Goal: Task Accomplishment & Management: Complete application form

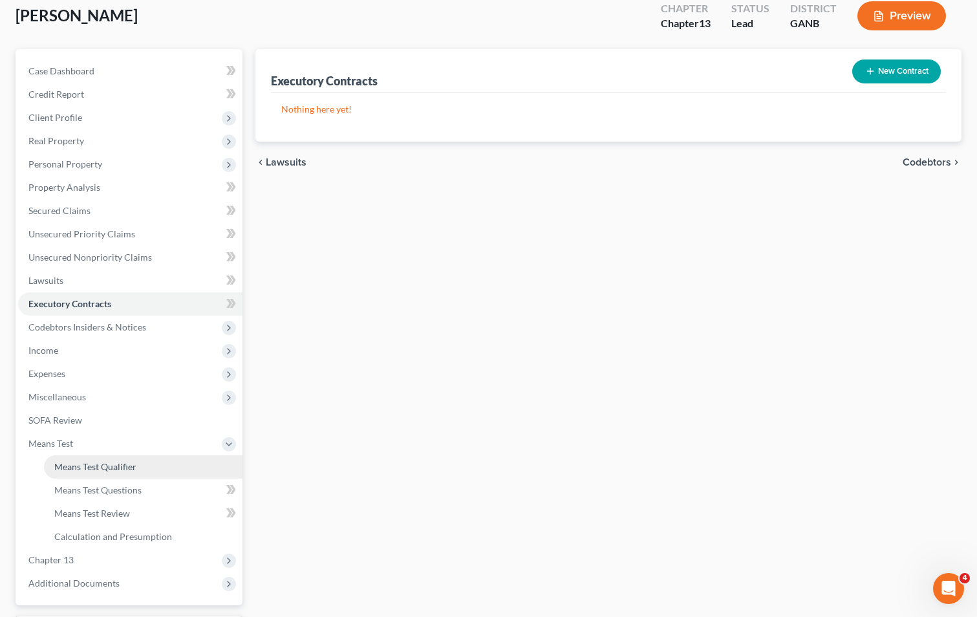
scroll to position [187, 0]
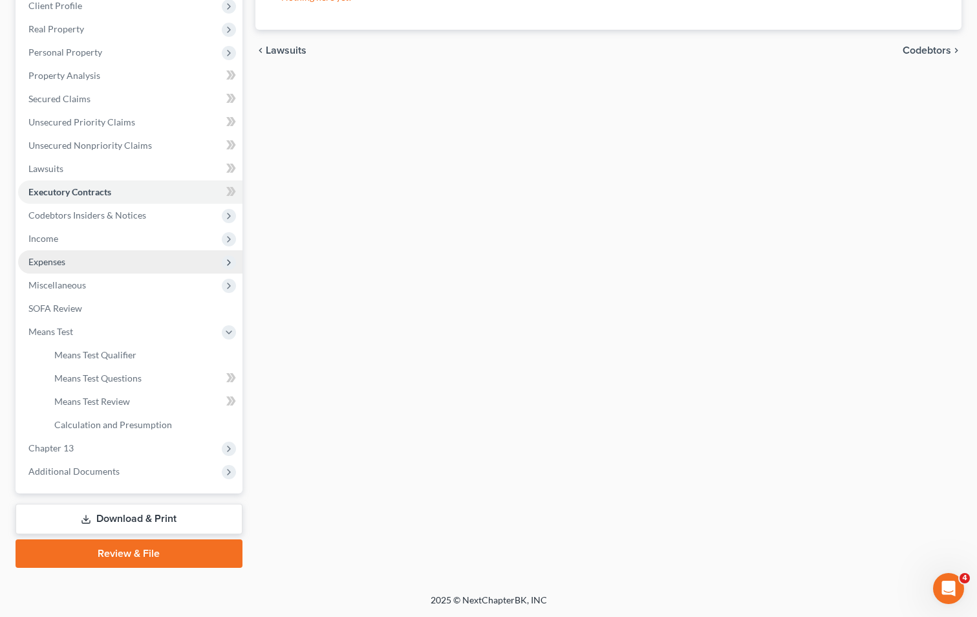
click at [80, 265] on span "Expenses" at bounding box center [130, 261] width 224 height 23
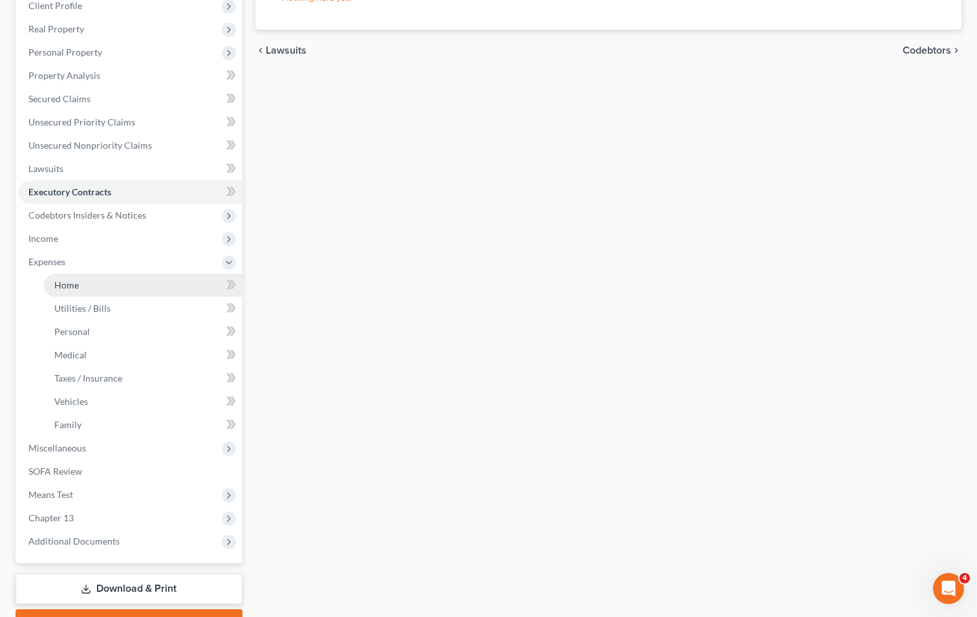
click at [120, 283] on link "Home" at bounding box center [143, 285] width 199 height 23
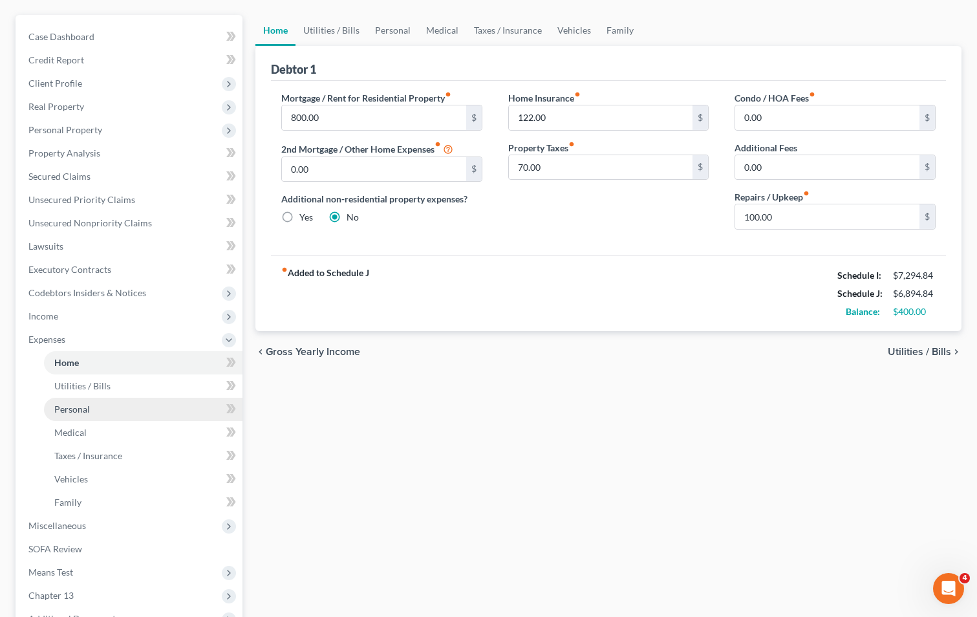
scroll to position [129, 0]
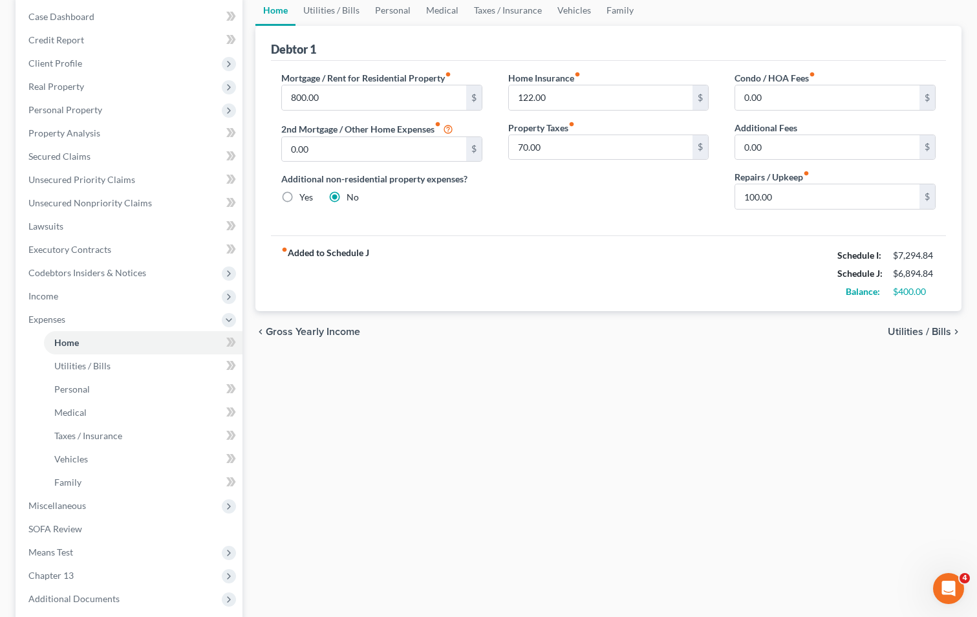
click at [556, 473] on div "Home Utilities / Bills Personal Medical Taxes / Insurance Vehicles Family Debto…" at bounding box center [608, 345] width 719 height 700
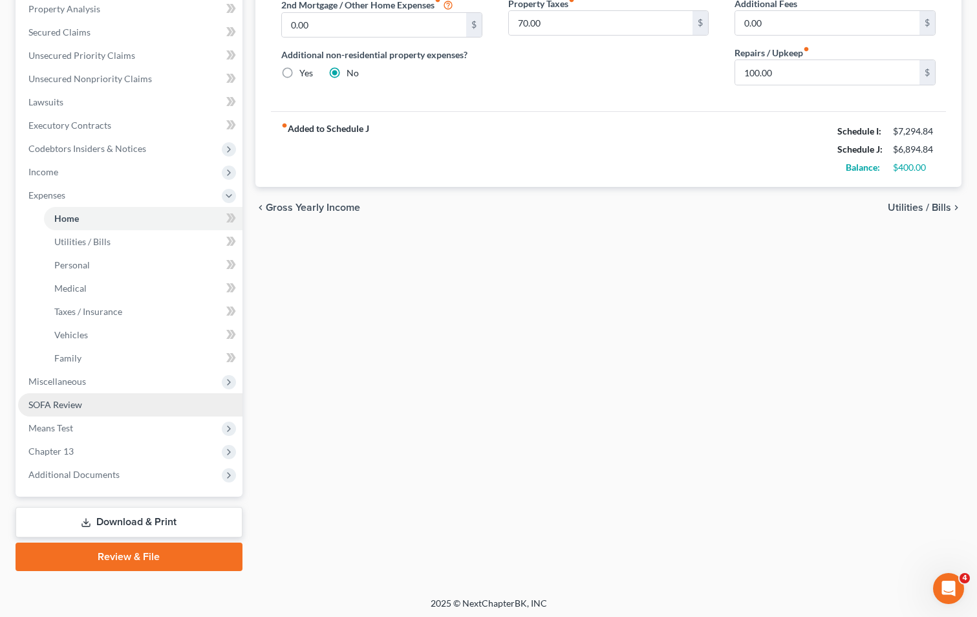
scroll to position [257, 0]
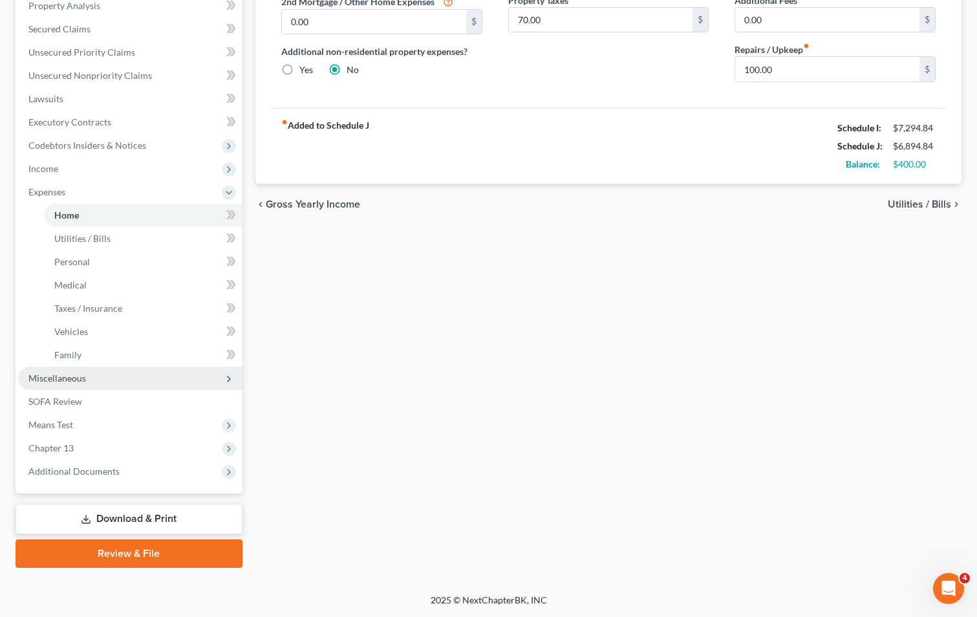
click at [116, 378] on span "Miscellaneous" at bounding box center [130, 378] width 224 height 23
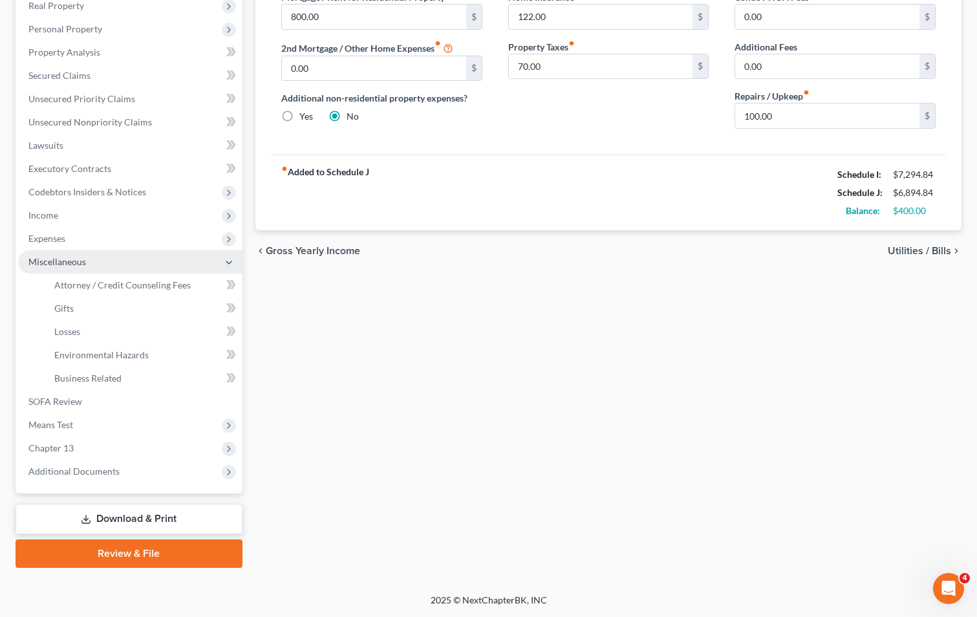
scroll to position [210, 0]
click at [146, 281] on span "Attorney / Credit Counseling Fees" at bounding box center [122, 284] width 136 height 11
select select "3"
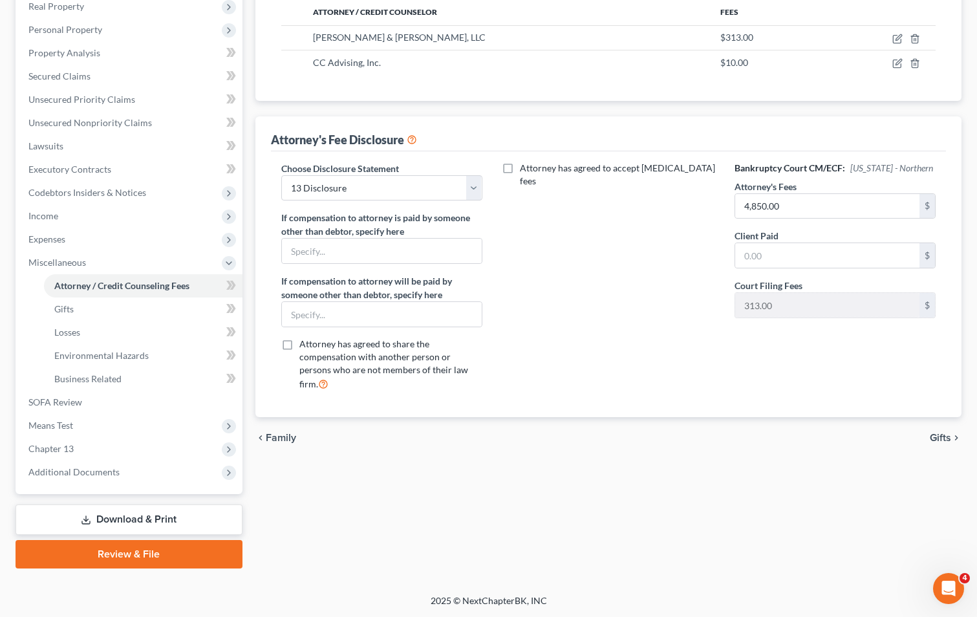
scroll to position [210, 0]
click at [163, 517] on link "Download & Print" at bounding box center [129, 519] width 227 height 30
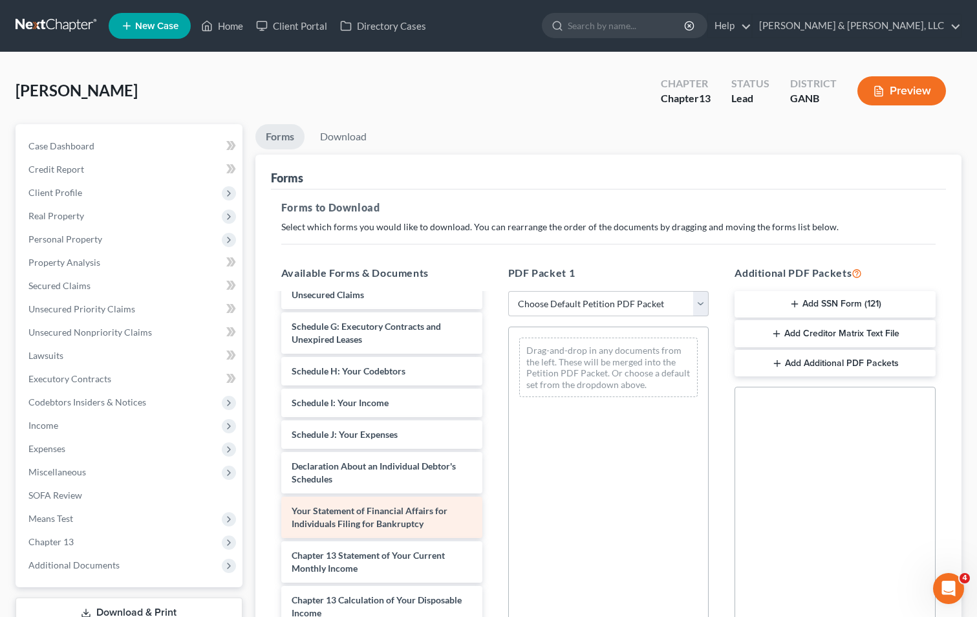
scroll to position [259, 0]
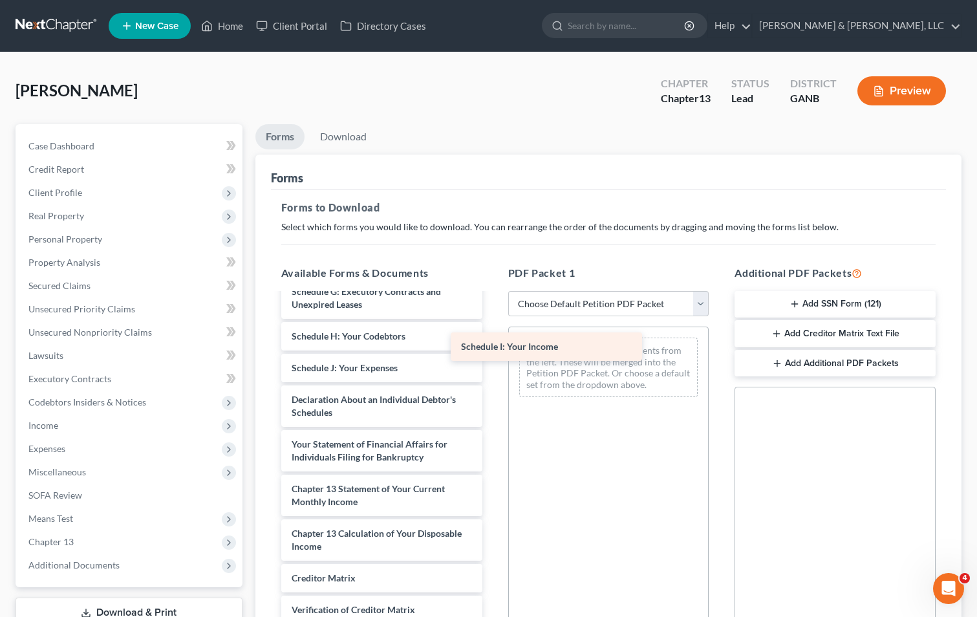
drag, startPoint x: 378, startPoint y: 369, endPoint x: 547, endPoint y: 348, distance: 170.8
click at [493, 348] on div "Schedule I: Your Income Voluntary Petition for Individuals Filing for Bankruptc…" at bounding box center [382, 368] width 222 height 665
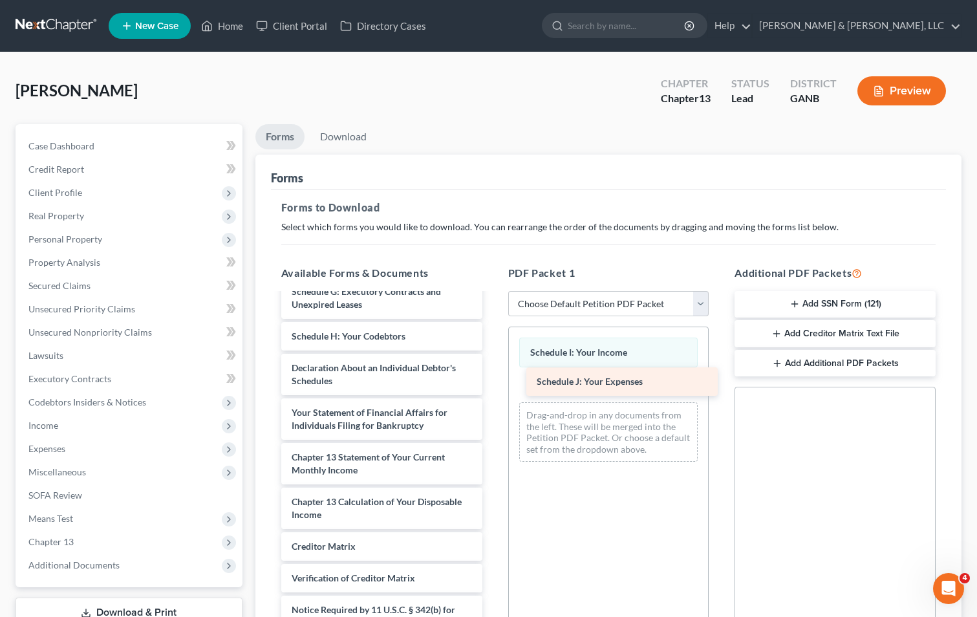
drag, startPoint x: 389, startPoint y: 367, endPoint x: 634, endPoint y: 381, distance: 245.5
click at [493, 381] on div "Schedule J: Your Expenses Voluntary Petition for Individuals Filing for Bankrup…" at bounding box center [382, 352] width 222 height 633
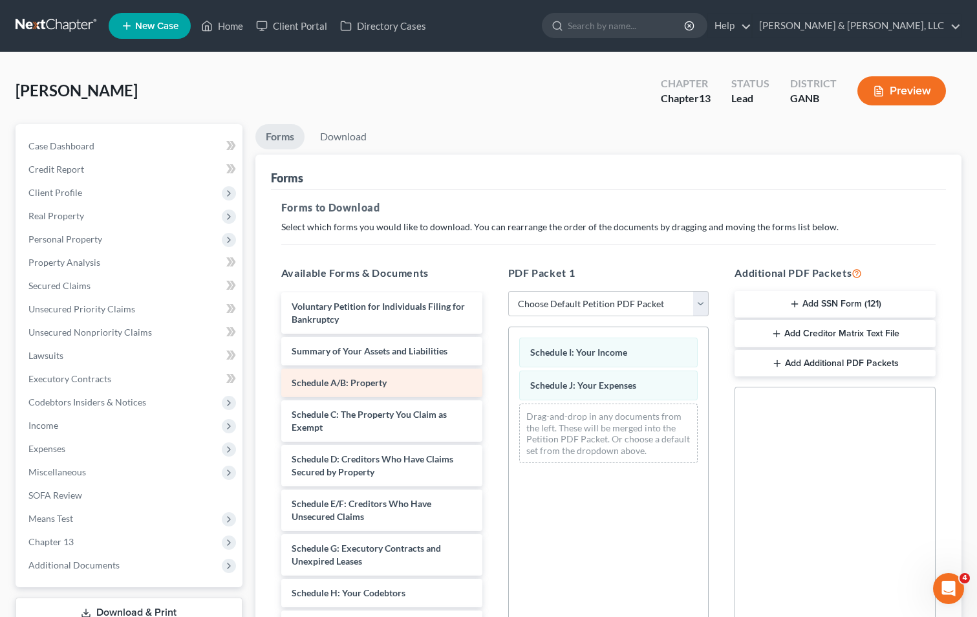
scroll to position [0, 0]
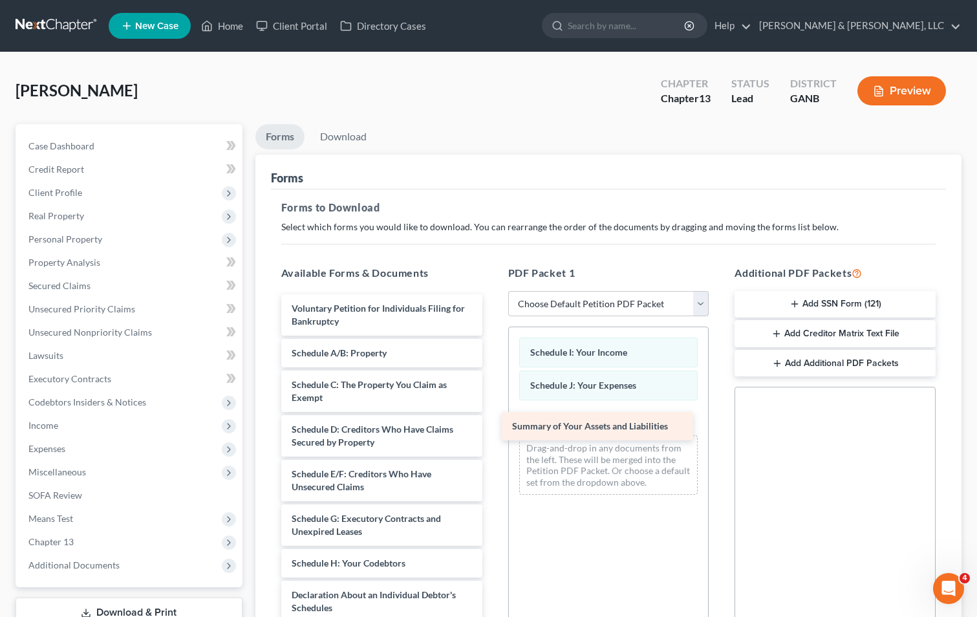
drag, startPoint x: 353, startPoint y: 344, endPoint x: 574, endPoint y: 417, distance: 232.3
click at [493, 417] on div "Summary of Your Assets and Liabilities Voluntary Petition for Individuals Filin…" at bounding box center [382, 594] width 222 height 601
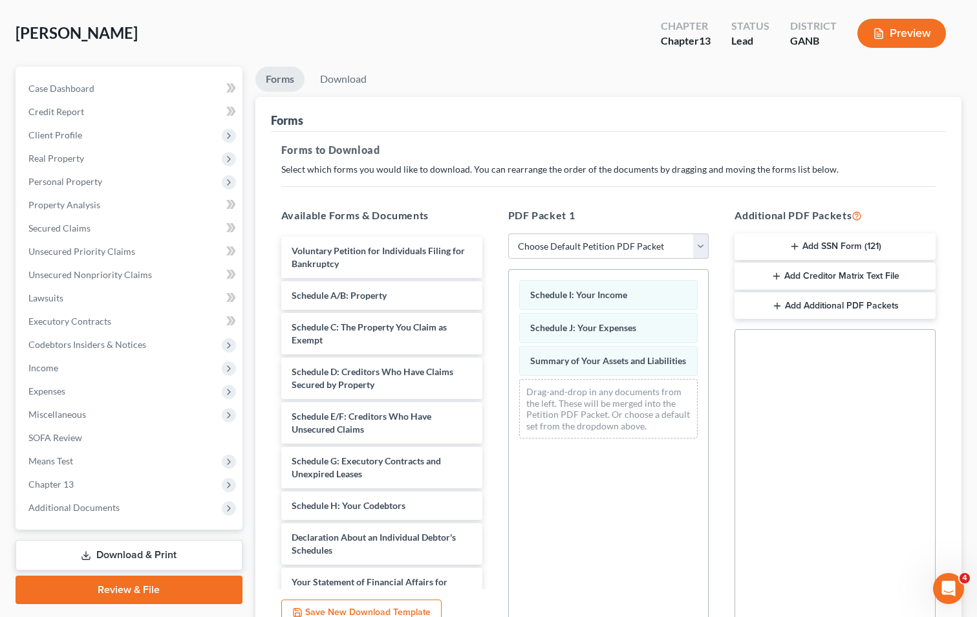
scroll to position [52, 0]
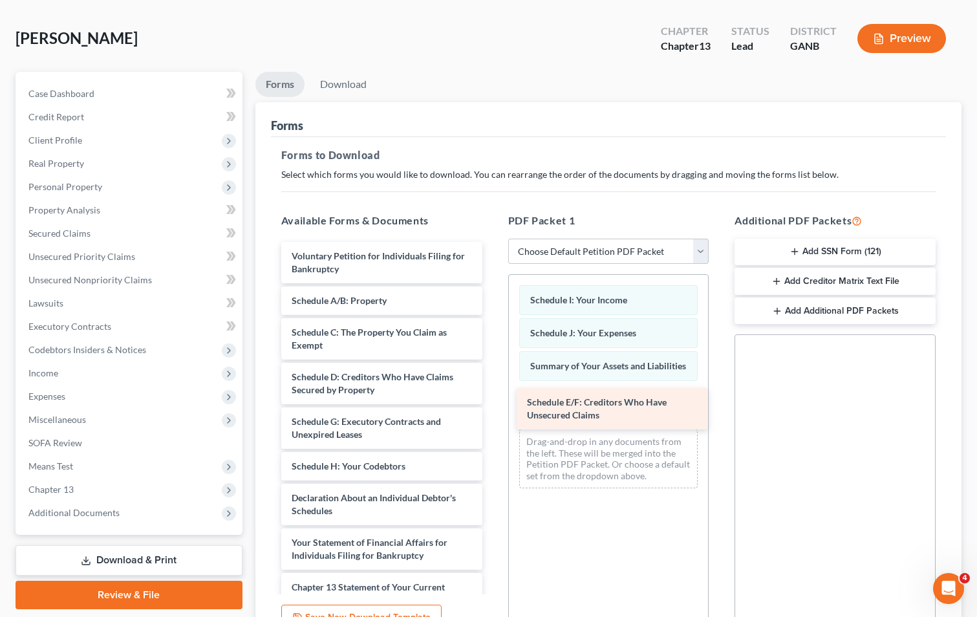
drag, startPoint x: 341, startPoint y: 431, endPoint x: 576, endPoint y: 412, distance: 236.2
click at [493, 412] on div "Schedule E/F: Creditors Who Have Unsecured Claims Voluntary Petition for Indivi…" at bounding box center [382, 520] width 222 height 557
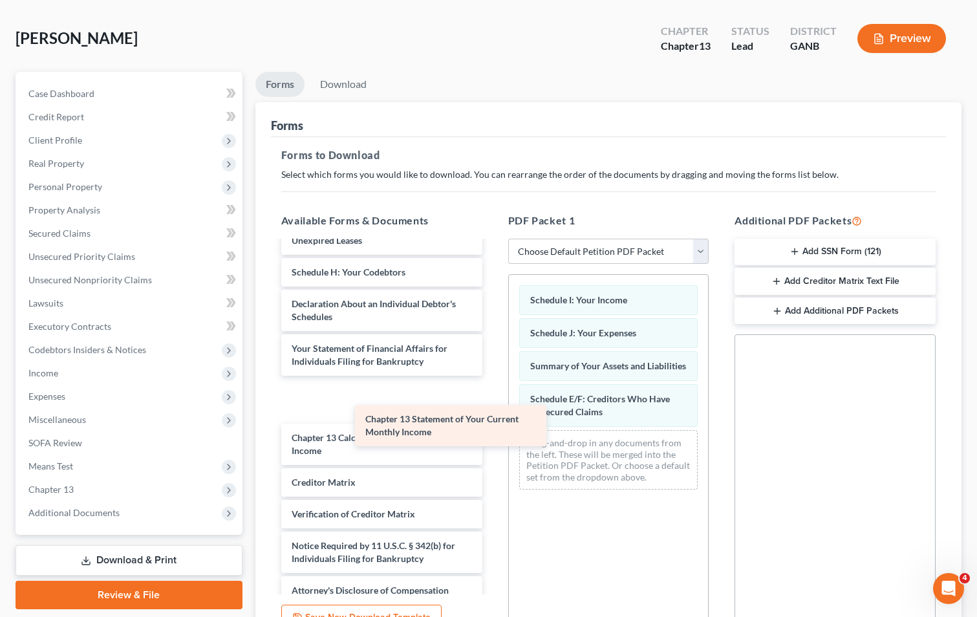
scroll to position [163, 0]
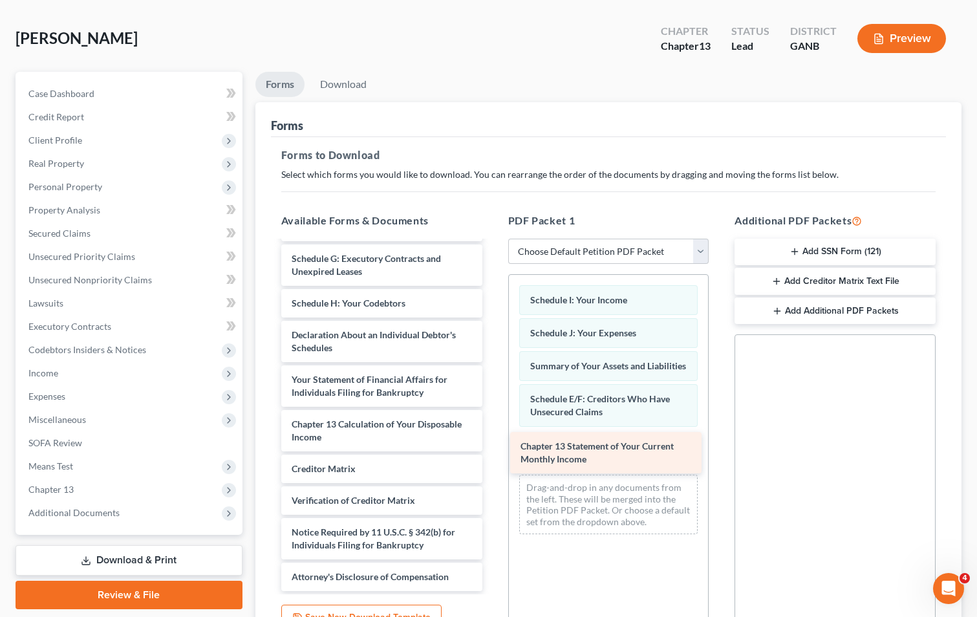
drag, startPoint x: 348, startPoint y: 396, endPoint x: 577, endPoint y: 449, distance: 235.0
click at [493, 449] on div "Chapter 13 Statement of Your Current Monthly Income Voluntary Petition for Indi…" at bounding box center [382, 335] width 222 height 512
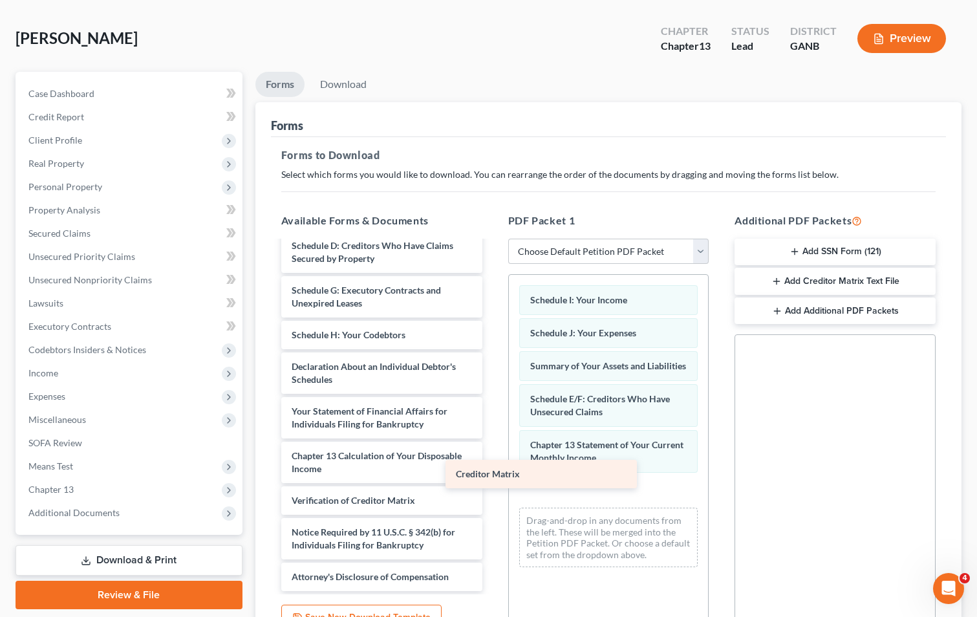
scroll to position [131, 0]
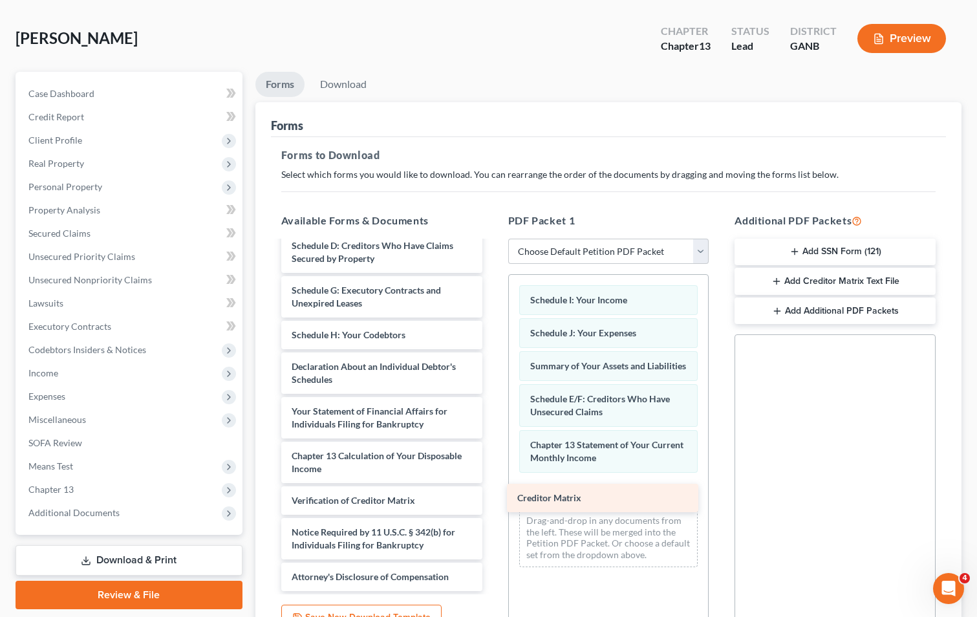
drag, startPoint x: 387, startPoint y: 468, endPoint x: 612, endPoint y: 497, distance: 227.6
click at [493, 497] on div "Creditor Matrix Voluntary Petition for Individuals Filing for Bankruptcy Schedu…" at bounding box center [382, 351] width 222 height 481
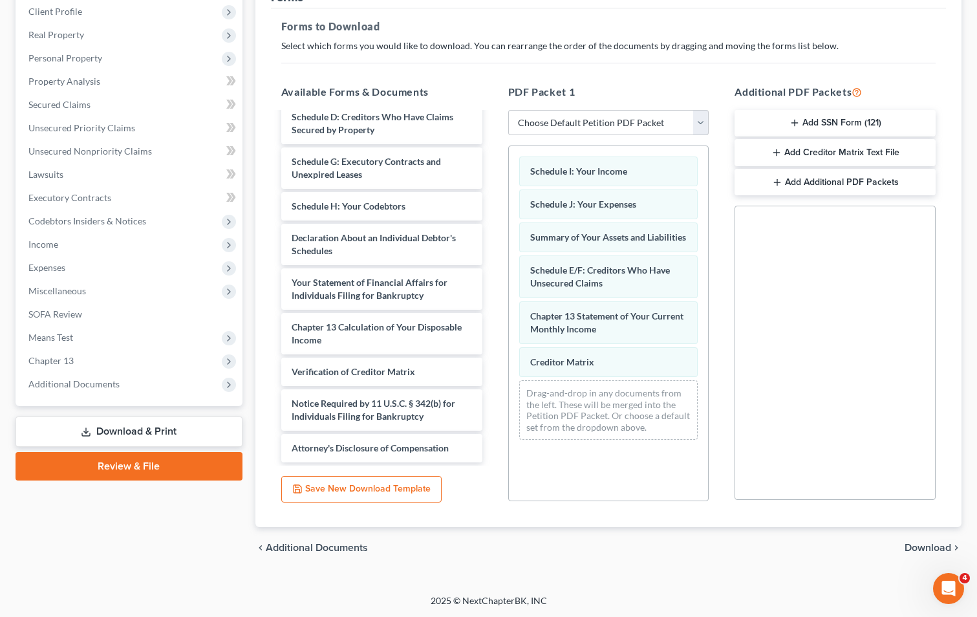
scroll to position [182, 0]
click at [930, 544] on span "Download" at bounding box center [928, 547] width 47 height 10
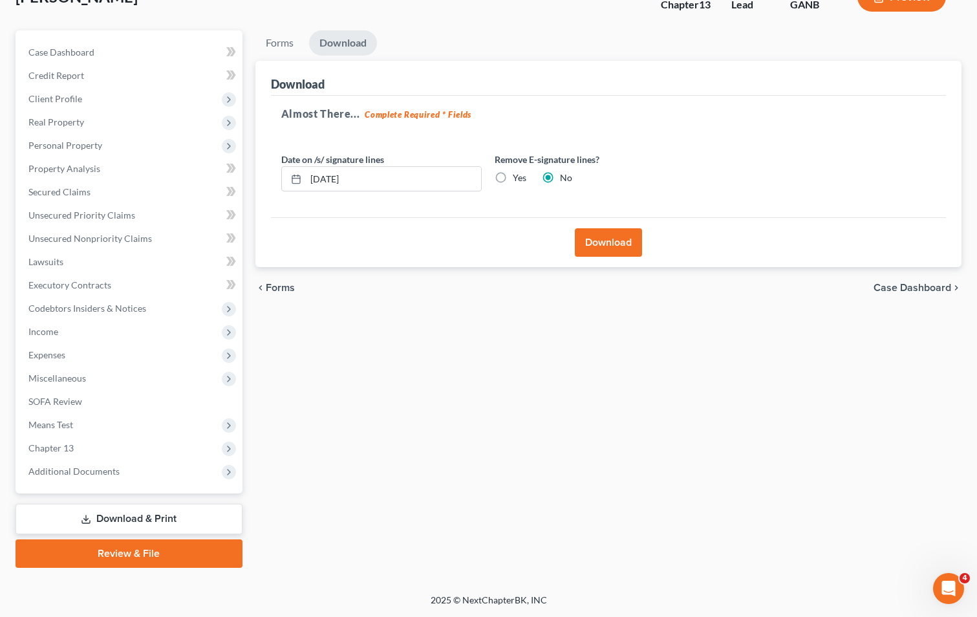
click at [600, 243] on button "Download" at bounding box center [608, 242] width 67 height 28
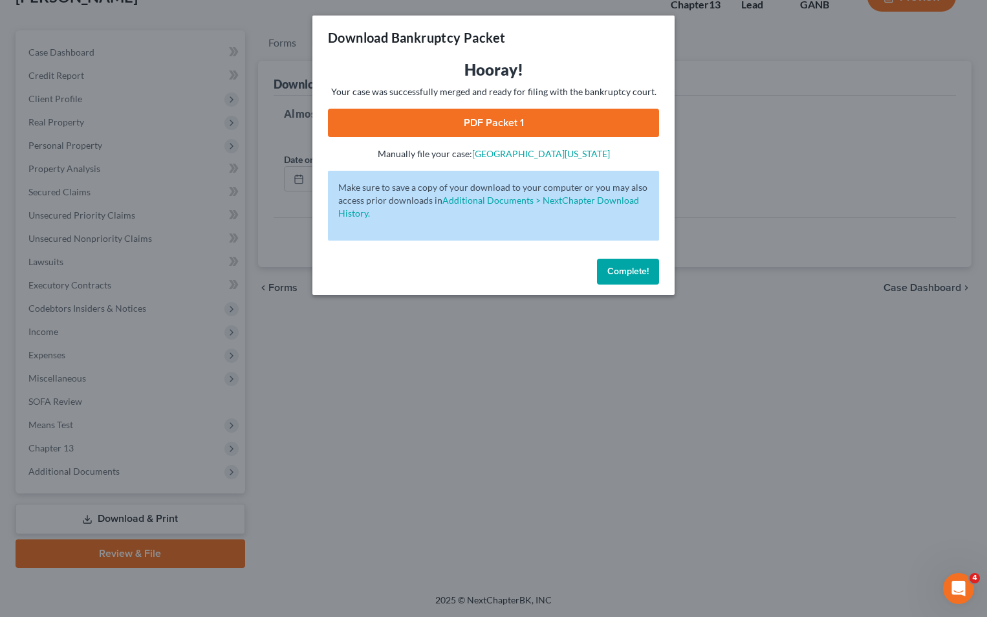
click at [495, 124] on link "PDF Packet 1" at bounding box center [493, 123] width 331 height 28
click at [642, 273] on span "Complete!" at bounding box center [627, 271] width 41 height 11
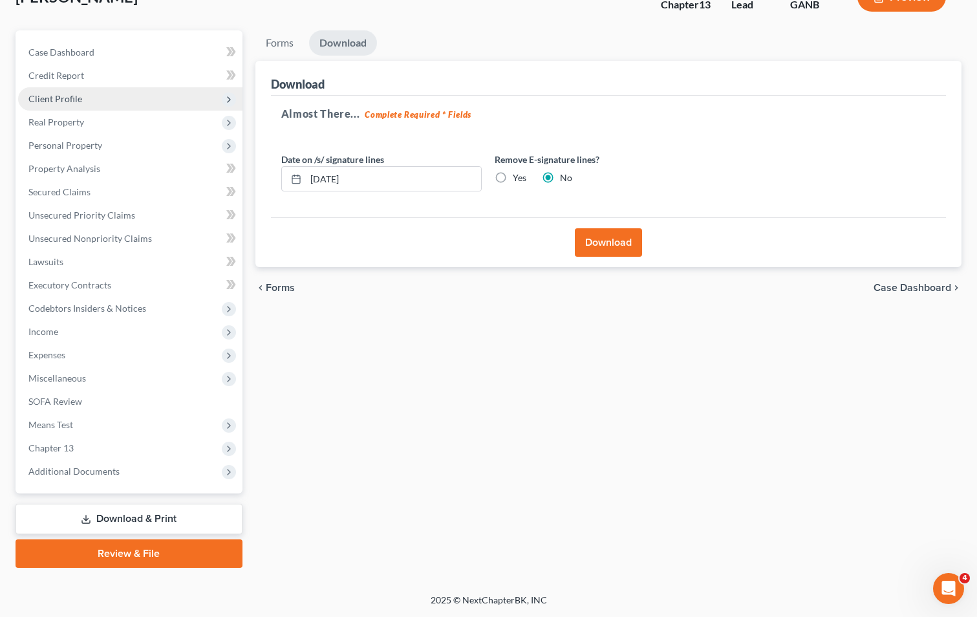
click at [59, 92] on span "Client Profile" at bounding box center [130, 98] width 224 height 23
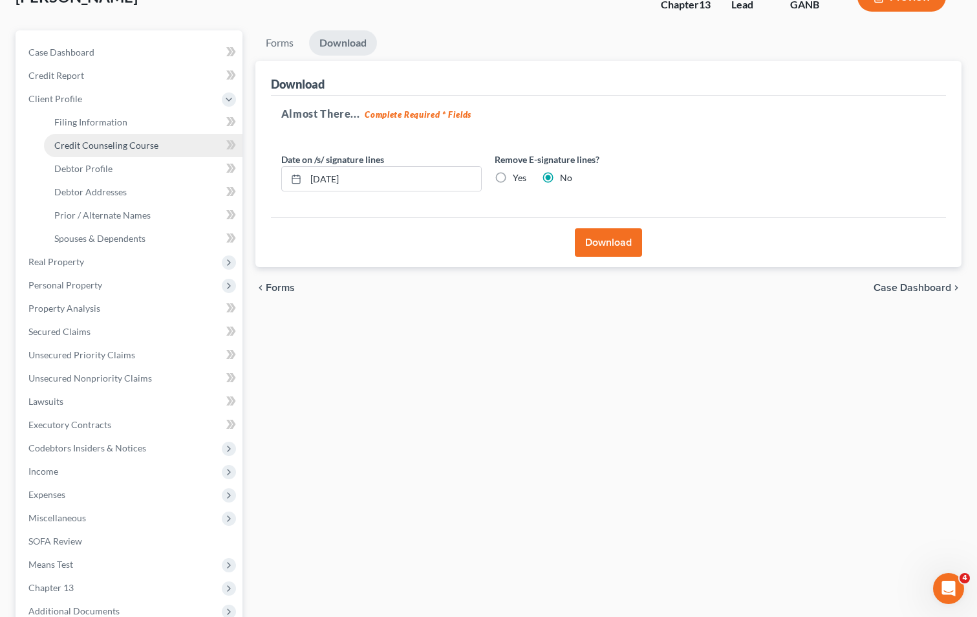
click at [116, 145] on span "Credit Counseling Course" at bounding box center [106, 145] width 104 height 11
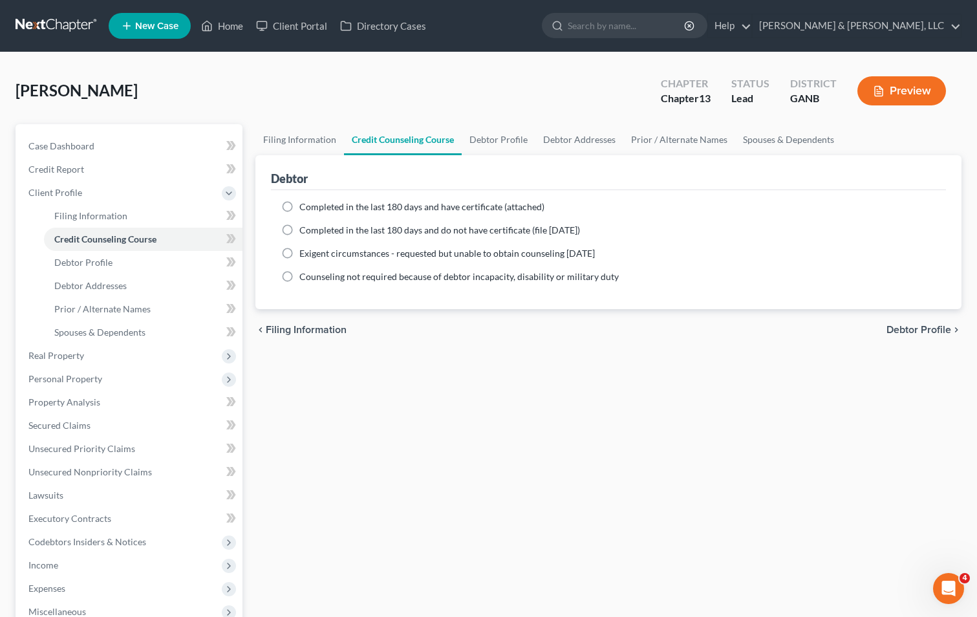
click at [299, 229] on label "Completed in the last 180 days and do not have certificate (file [DATE])" at bounding box center [439, 230] width 281 height 13
click at [305, 229] on input "Completed in the last 180 days and do not have certificate (file [DATE])" at bounding box center [309, 228] width 8 height 8
radio input "true"
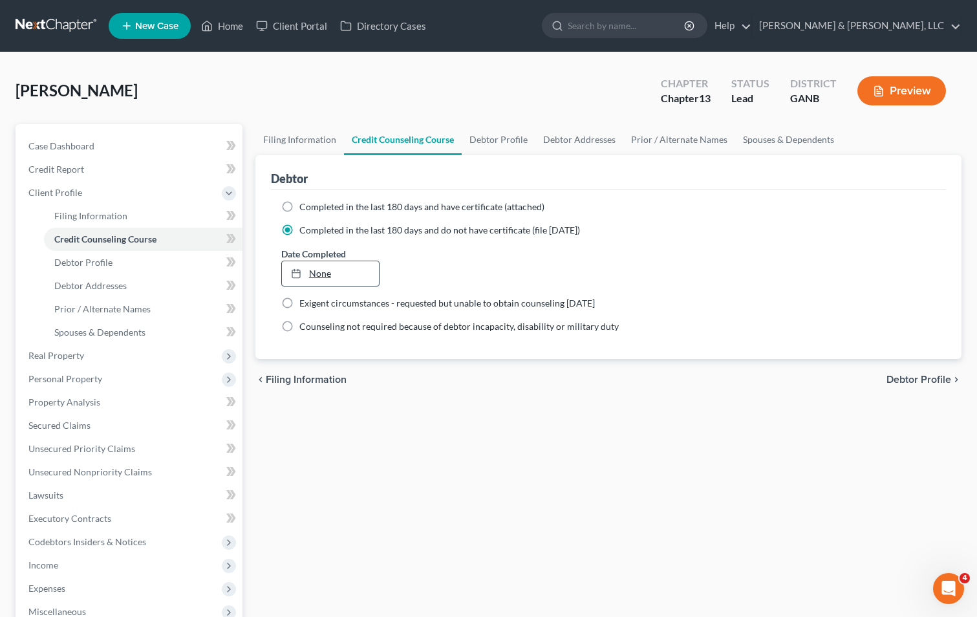
type input "[DATE]"
click at [303, 272] on div at bounding box center [300, 273] width 18 height 11
click at [910, 380] on span "Debtor Profile" at bounding box center [919, 379] width 65 height 10
select select "1"
select select "3"
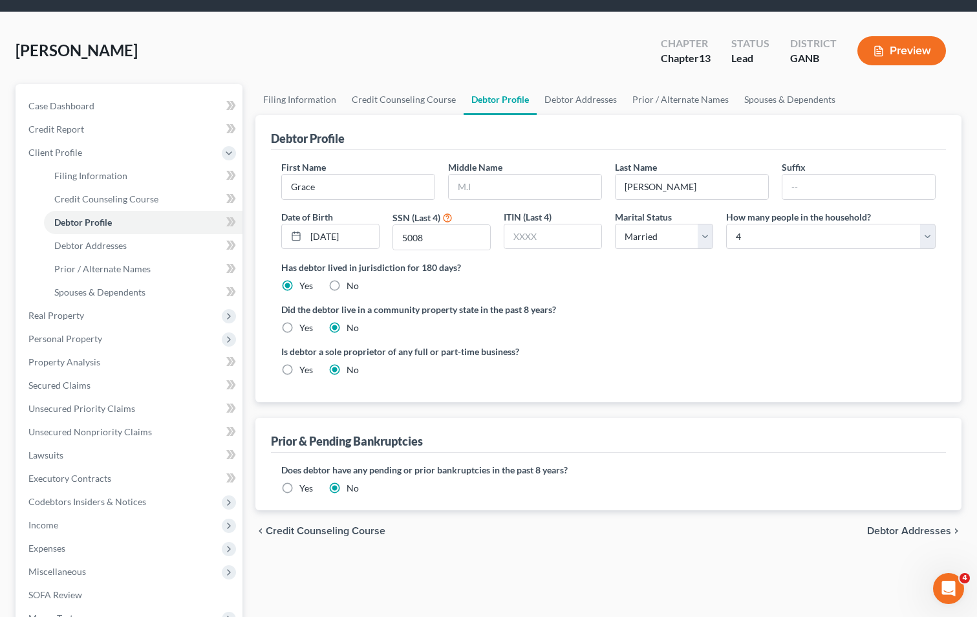
scroll to position [39, 0]
click at [491, 192] on input "text" at bounding box center [525, 187] width 153 height 25
type input "[PERSON_NAME]"
drag, startPoint x: 693, startPoint y: 338, endPoint x: 695, endPoint y: 347, distance: 9.9
click at [695, 344] on ng-include "First Name [PERSON_NAME] Middle Name [PERSON_NAME] Last Name [PERSON_NAME] Date…" at bounding box center [608, 274] width 654 height 226
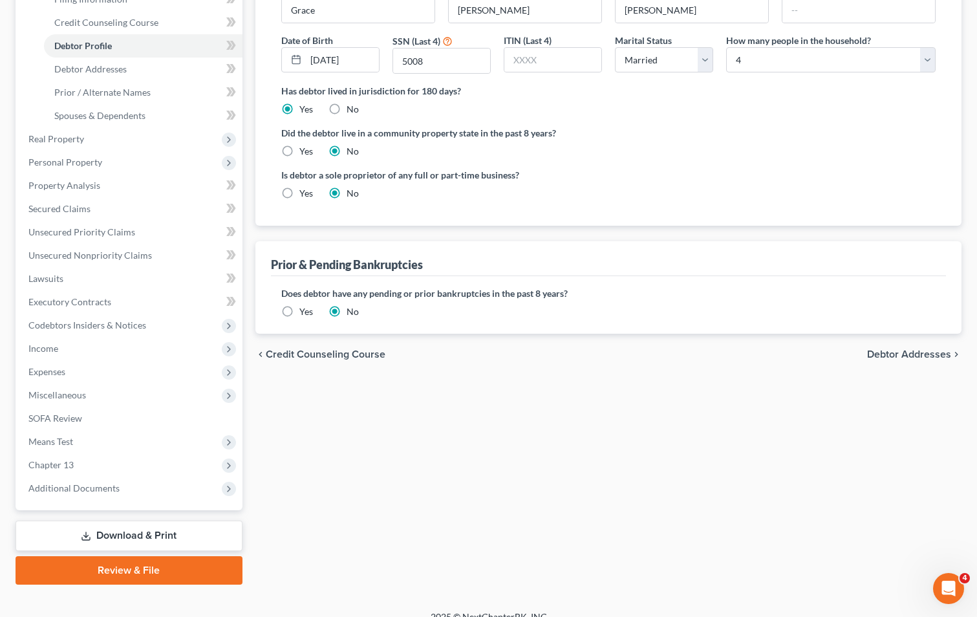
scroll to position [233, 0]
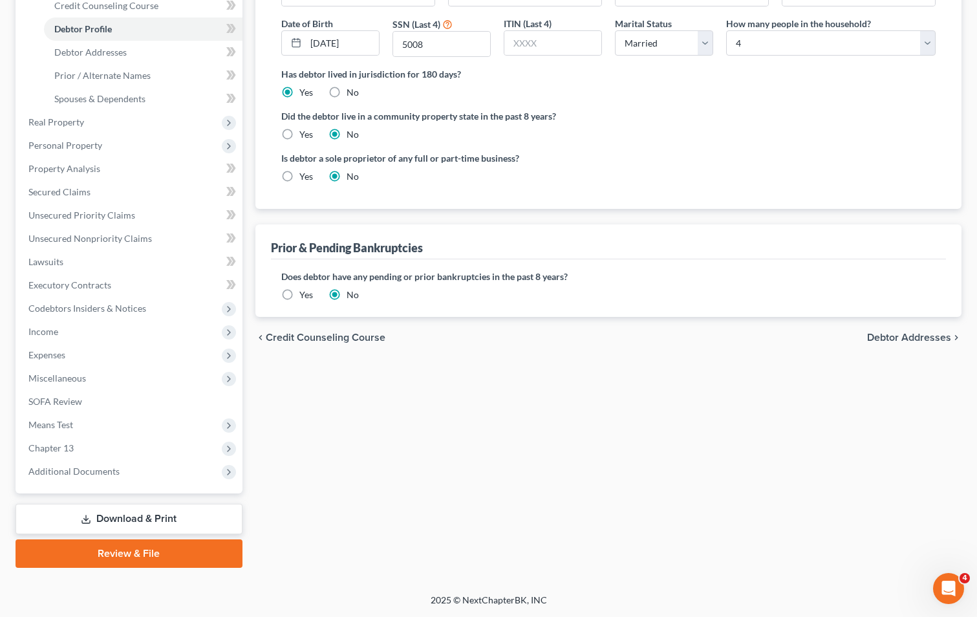
click at [591, 374] on div "Filing Information Credit Counseling Course Debtor Profile Debtor Addresses Pri…" at bounding box center [608, 229] width 719 height 677
click at [134, 552] on link "Review & File" at bounding box center [129, 553] width 227 height 28
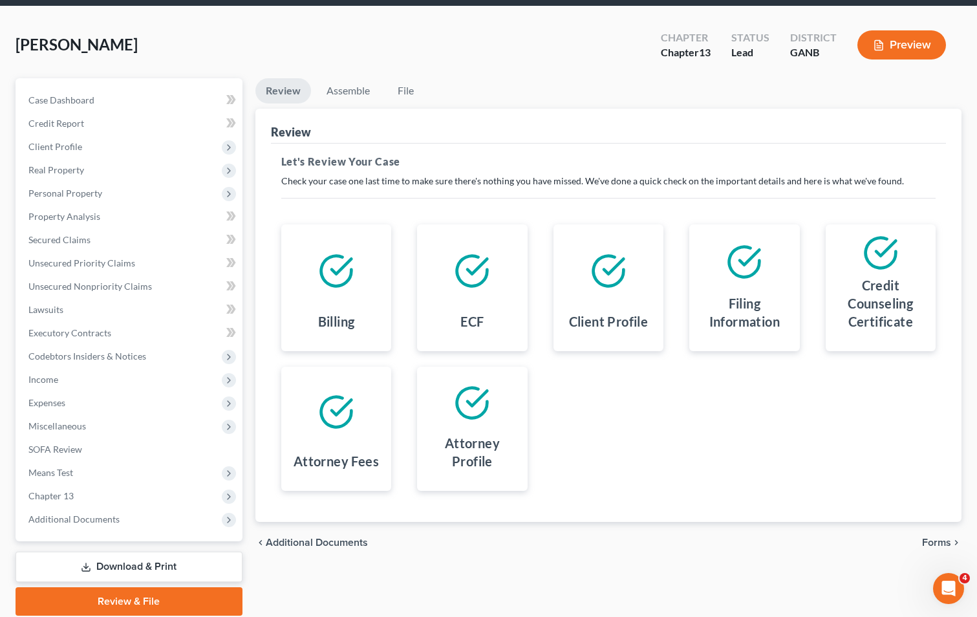
scroll to position [94, 0]
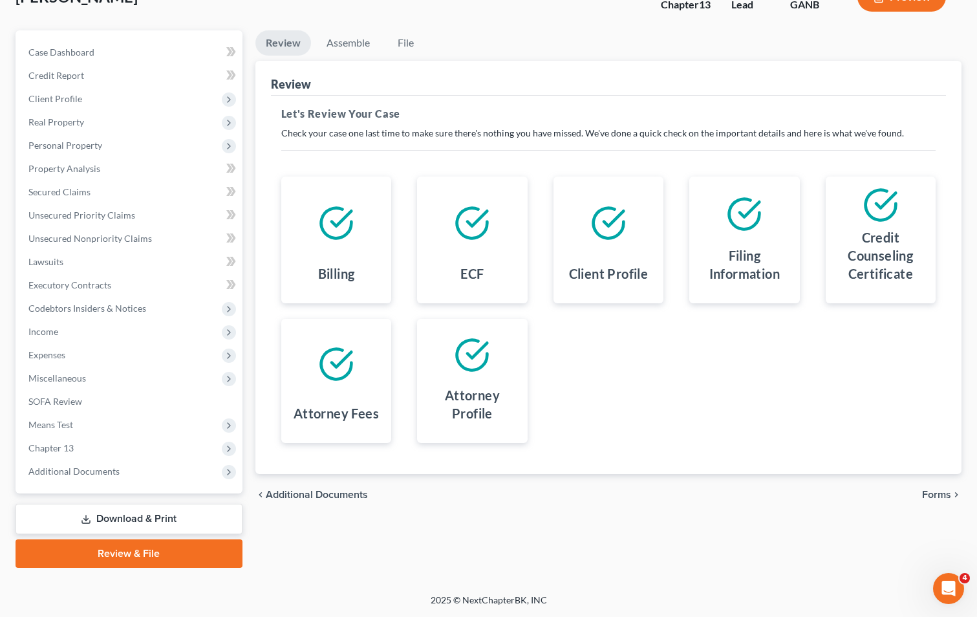
click at [938, 493] on span "Forms" at bounding box center [936, 495] width 29 height 10
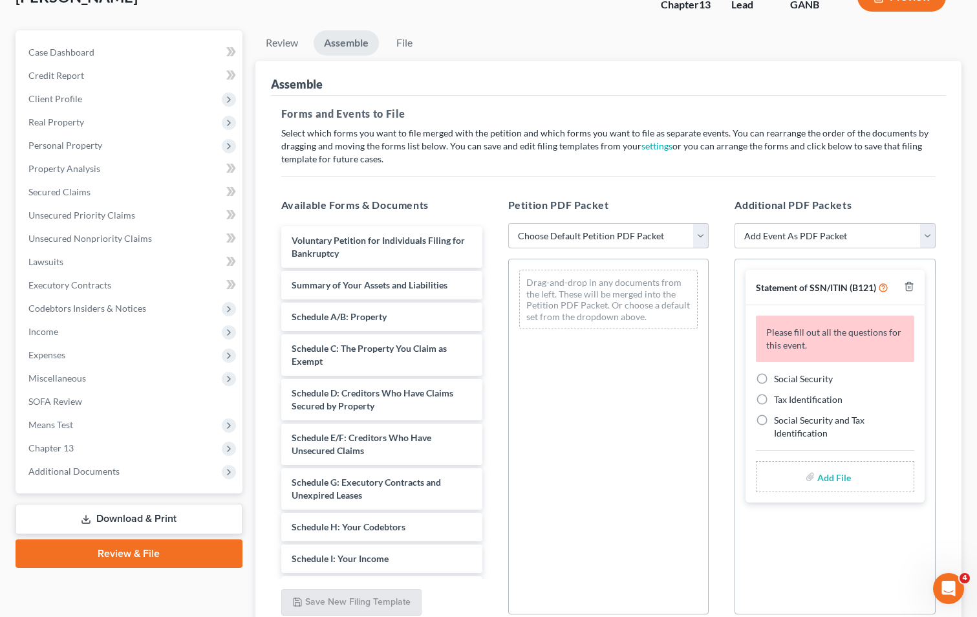
click at [614, 235] on select "Choose Default Petition PDF Packet Complete Bankruptcy Petition (all forms and …" at bounding box center [608, 236] width 201 height 26
select select "2"
click at [508, 223] on select "Choose Default Petition PDF Packet Complete Bankruptcy Petition (all forms and …" at bounding box center [608, 236] width 201 height 26
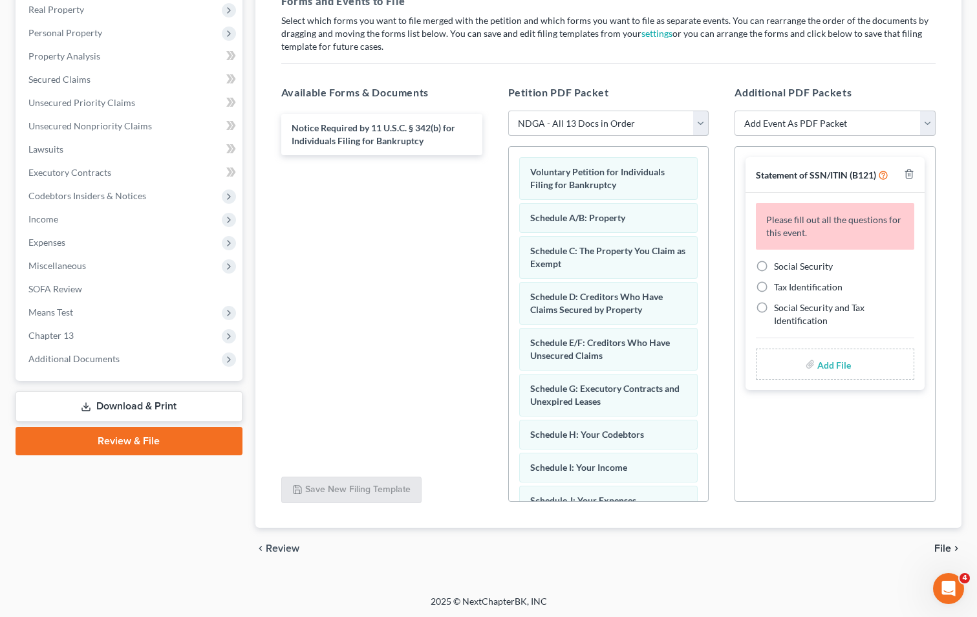
scroll to position [208, 0]
click at [774, 261] on label "Social Security" at bounding box center [803, 265] width 59 height 13
click at [779, 261] on input "Social Security" at bounding box center [783, 263] width 8 height 8
radio input "true"
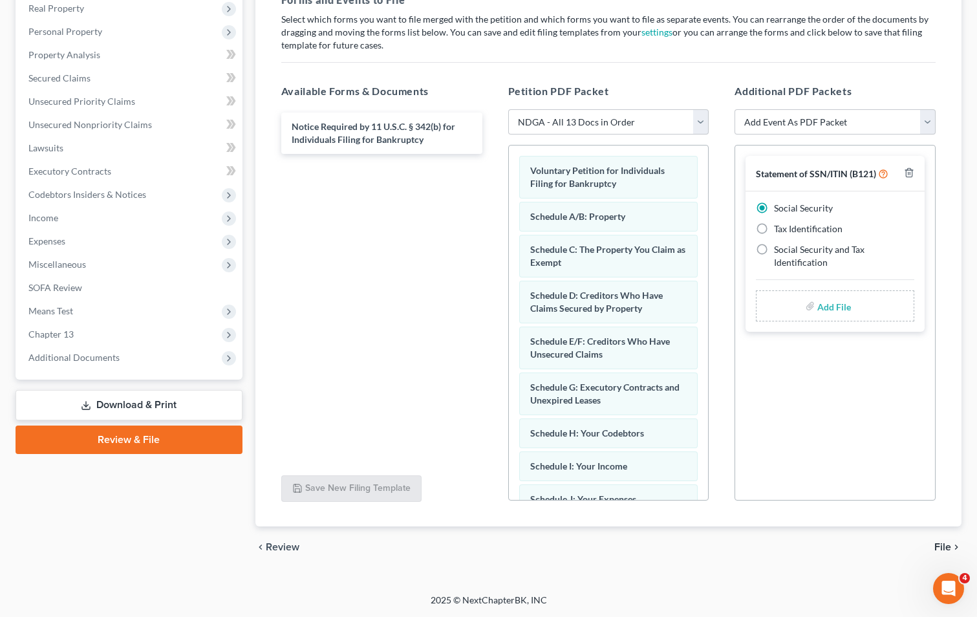
click at [942, 545] on span "File" at bounding box center [942, 547] width 17 height 10
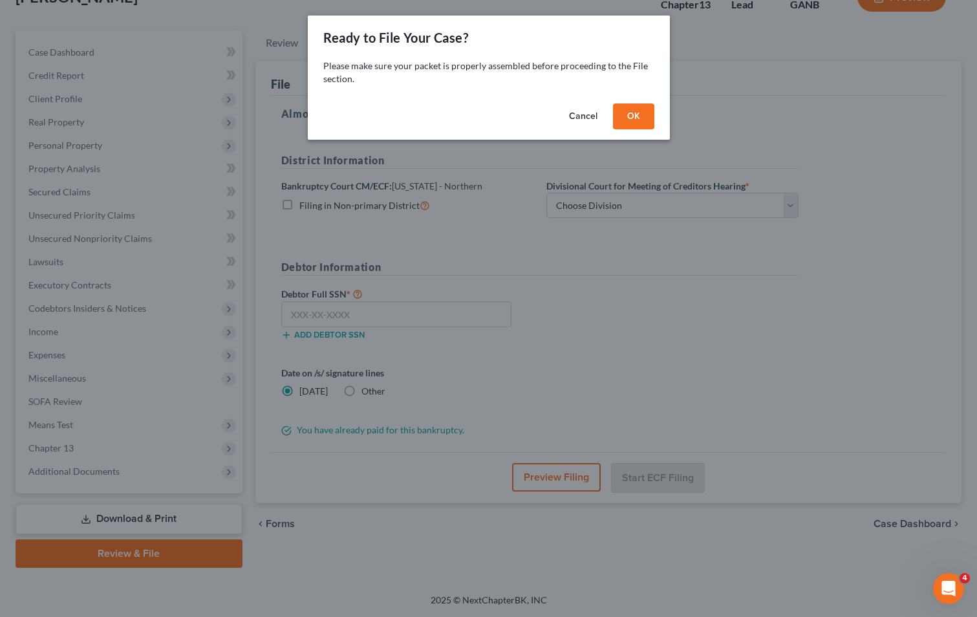
scroll to position [94, 0]
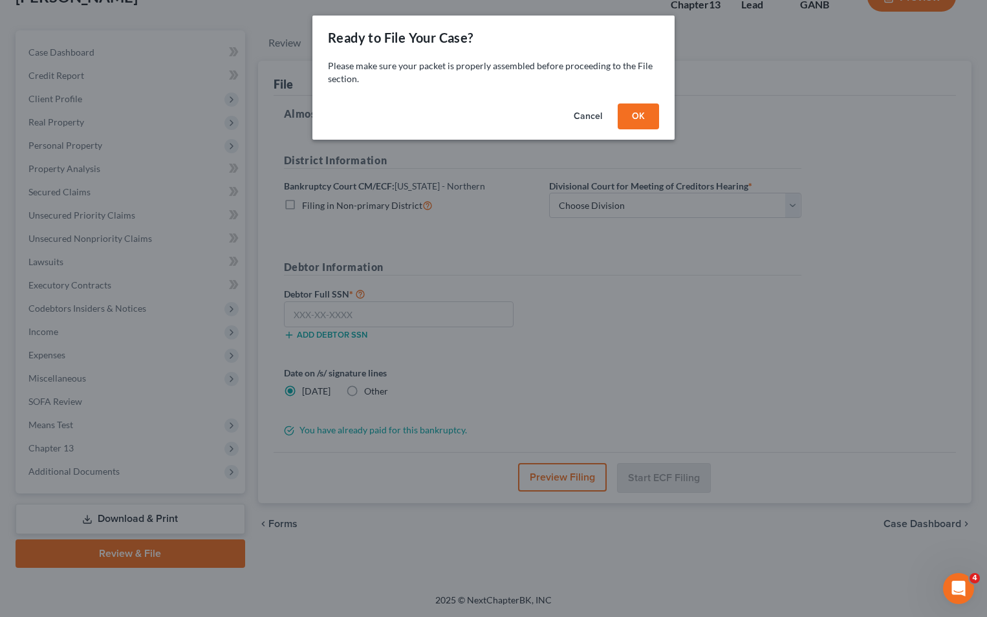
click at [635, 114] on button "OK" at bounding box center [638, 116] width 41 height 26
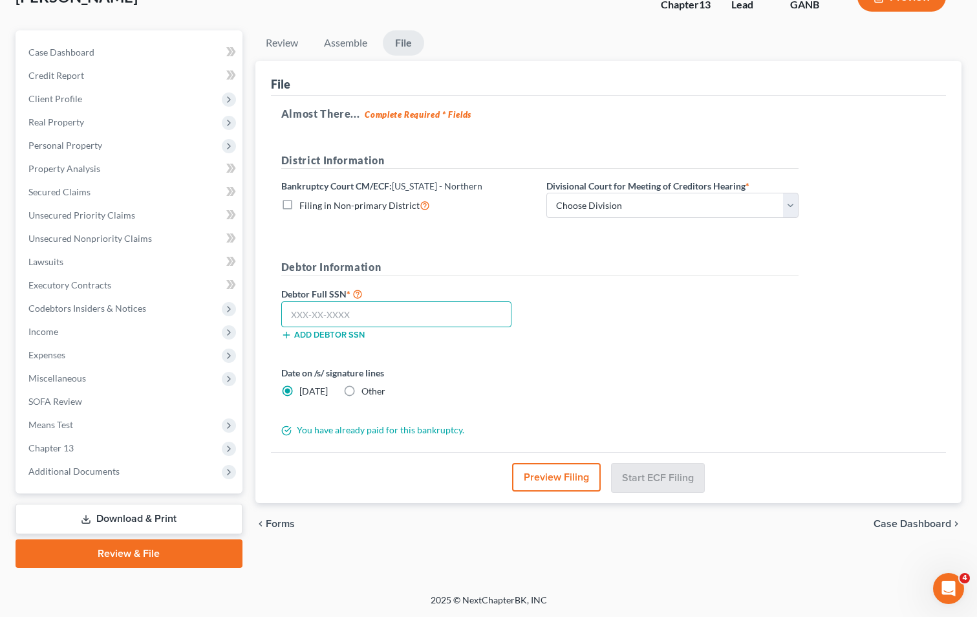
click at [336, 318] on input "text" at bounding box center [396, 314] width 230 height 26
type input "422-33-5008"
click at [579, 205] on select "Choose Division [GEOGRAPHIC_DATA] [GEOGRAPHIC_DATA] [GEOGRAPHIC_DATA] [GEOGRAPH…" at bounding box center [672, 206] width 252 height 26
select select "3"
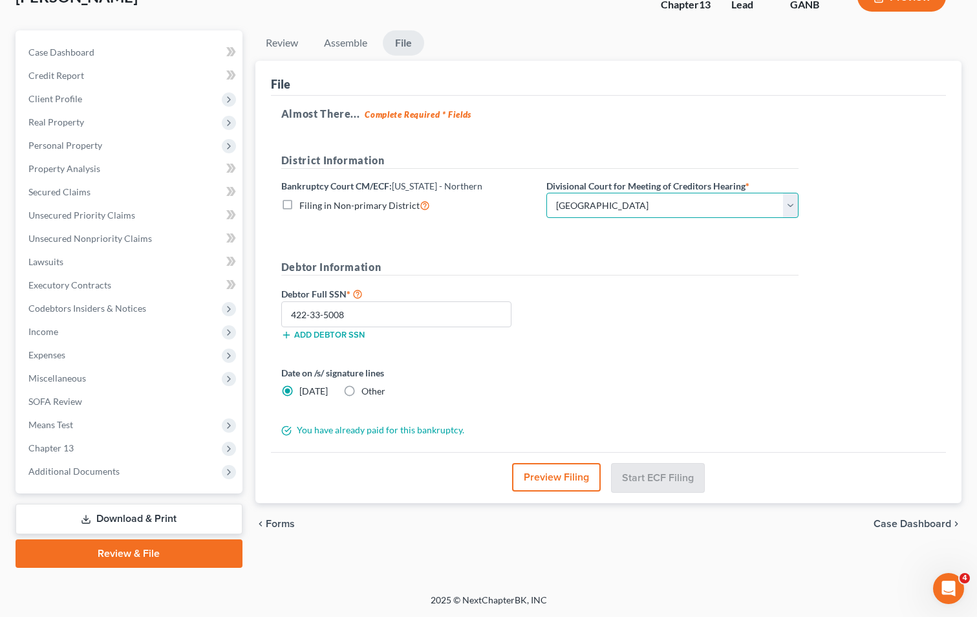
click at [546, 193] on select "Choose Division [GEOGRAPHIC_DATA] [GEOGRAPHIC_DATA] [GEOGRAPHIC_DATA] [GEOGRAPH…" at bounding box center [672, 206] width 252 height 26
click at [645, 473] on button "Start ECF Filing" at bounding box center [658, 477] width 92 height 28
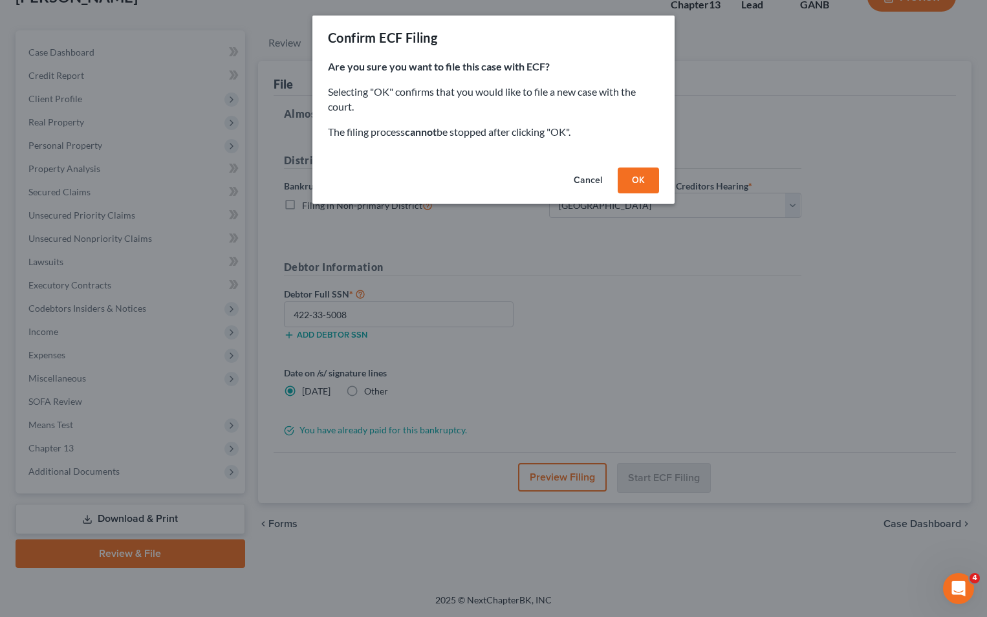
click at [632, 180] on button "OK" at bounding box center [638, 180] width 41 height 26
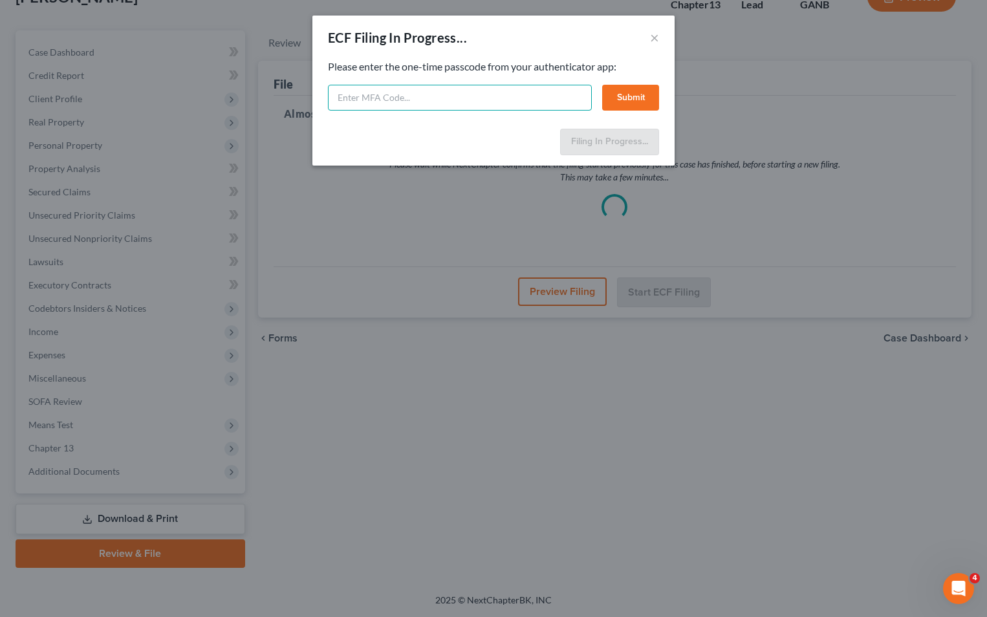
click at [371, 97] on input "text" at bounding box center [460, 98] width 264 height 26
type input "849804"
click at [618, 98] on button "Submit" at bounding box center [630, 98] width 57 height 26
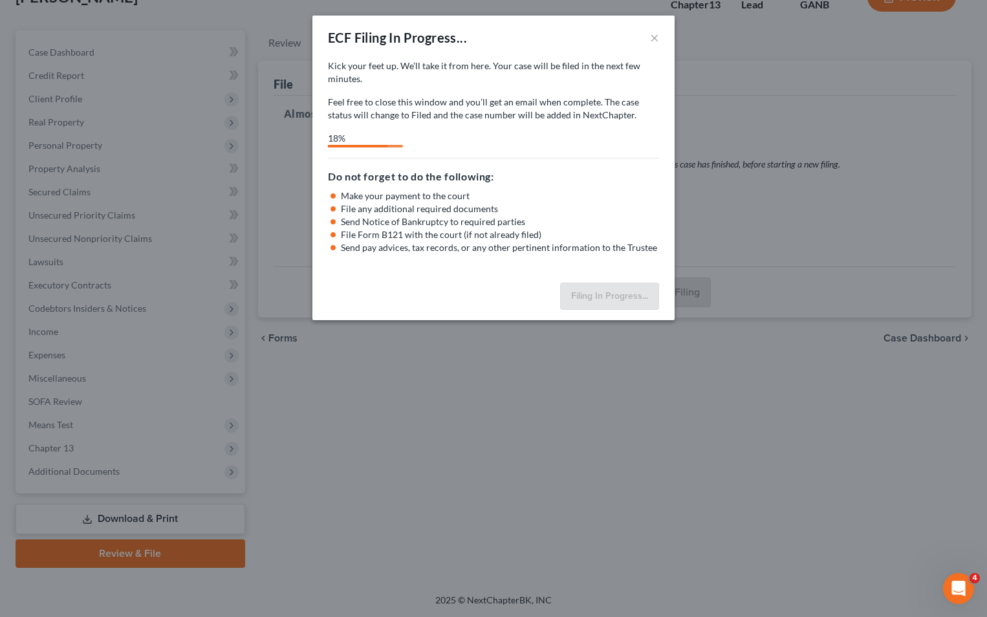
select select "3"
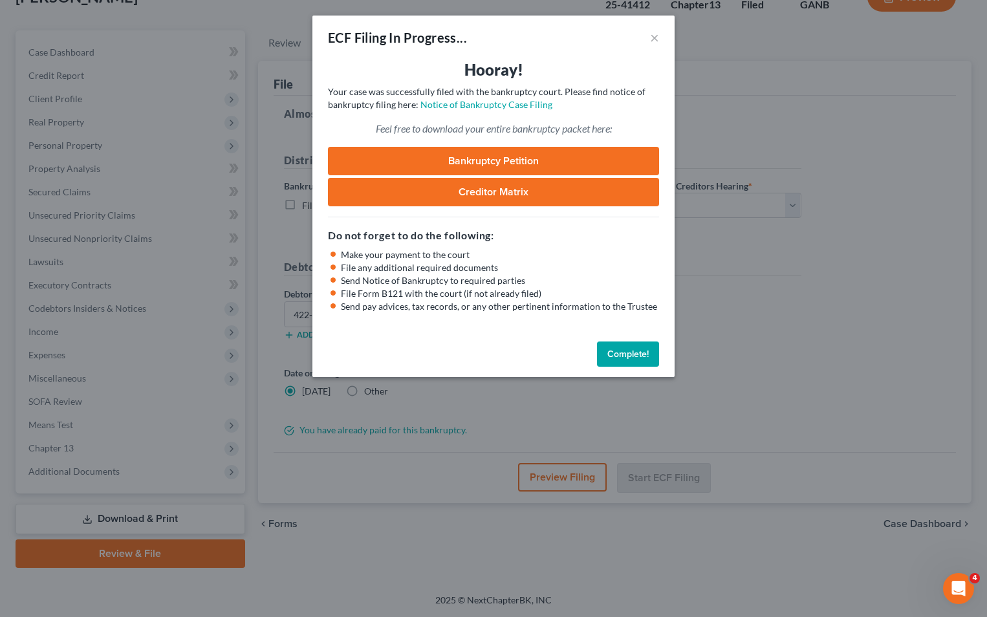
click at [627, 349] on button "Complete!" at bounding box center [628, 354] width 62 height 26
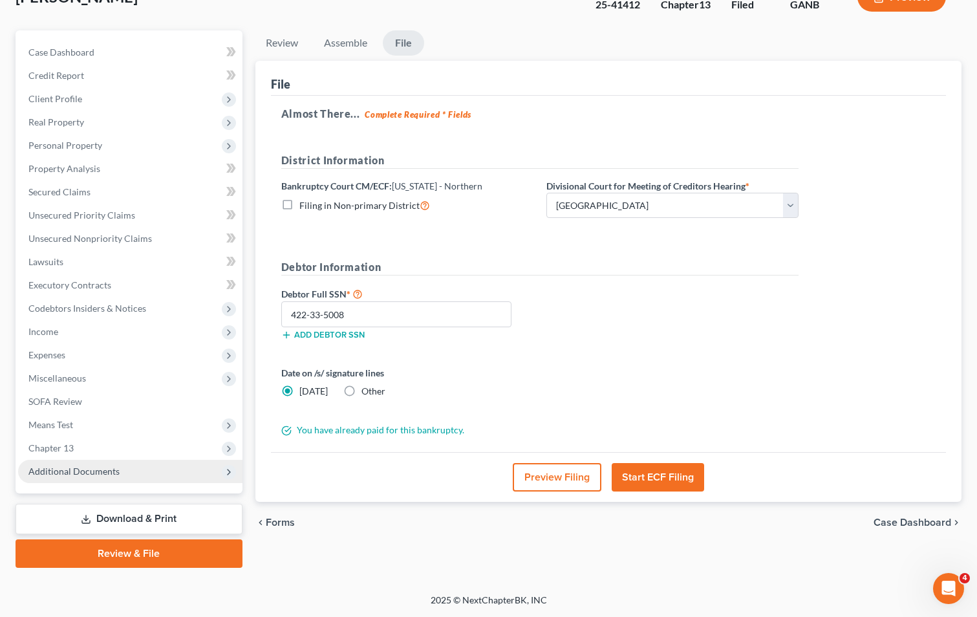
click at [105, 468] on span "Additional Documents" at bounding box center [73, 471] width 91 height 11
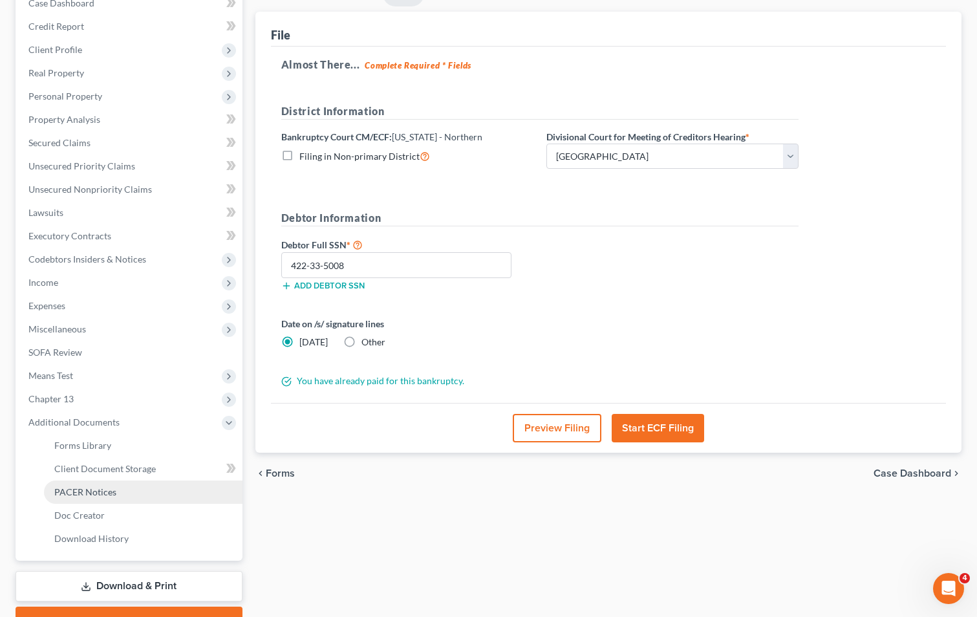
scroll to position [210, 0]
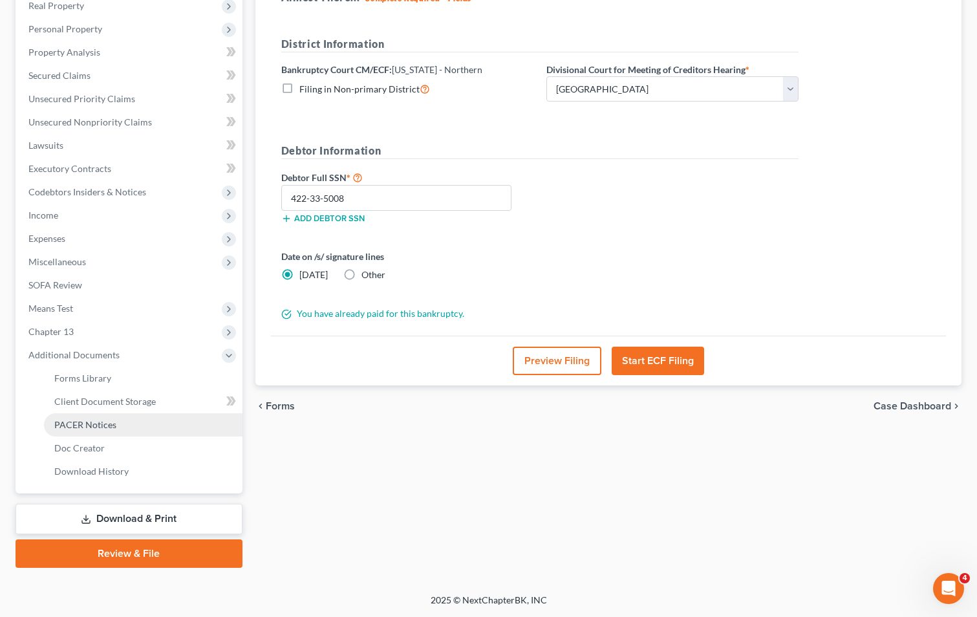
click at [104, 425] on span "PACER Notices" at bounding box center [85, 424] width 62 height 11
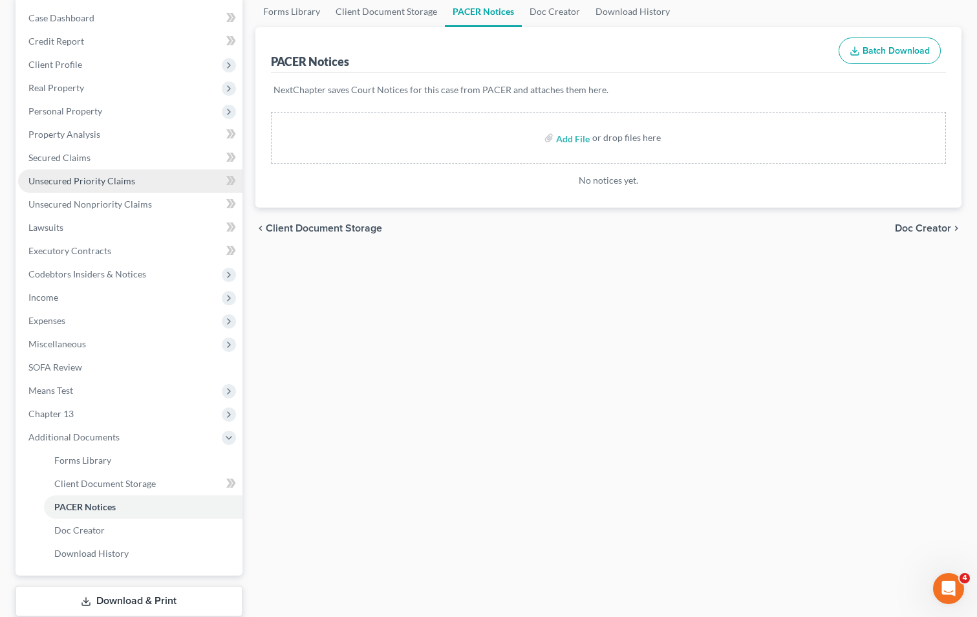
scroll to position [129, 0]
click at [448, 379] on div "Forms Library Client Document Storage PACER Notices Doc Creator Download Histor…" at bounding box center [608, 322] width 719 height 654
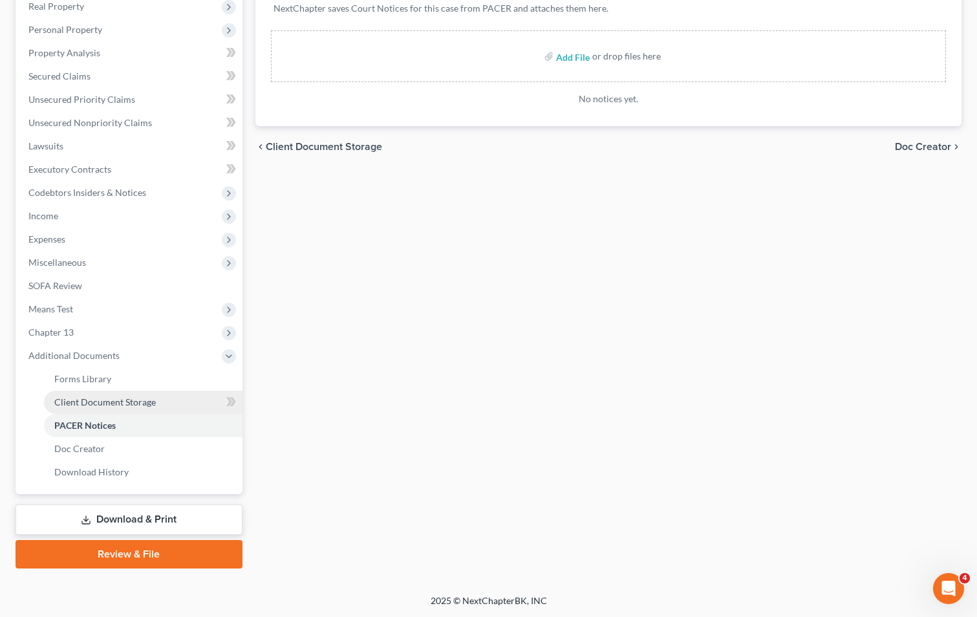
scroll to position [210, 0]
drag, startPoint x: 169, startPoint y: 520, endPoint x: 185, endPoint y: 517, distance: 16.4
click at [169, 520] on link "Download & Print" at bounding box center [129, 519] width 227 height 30
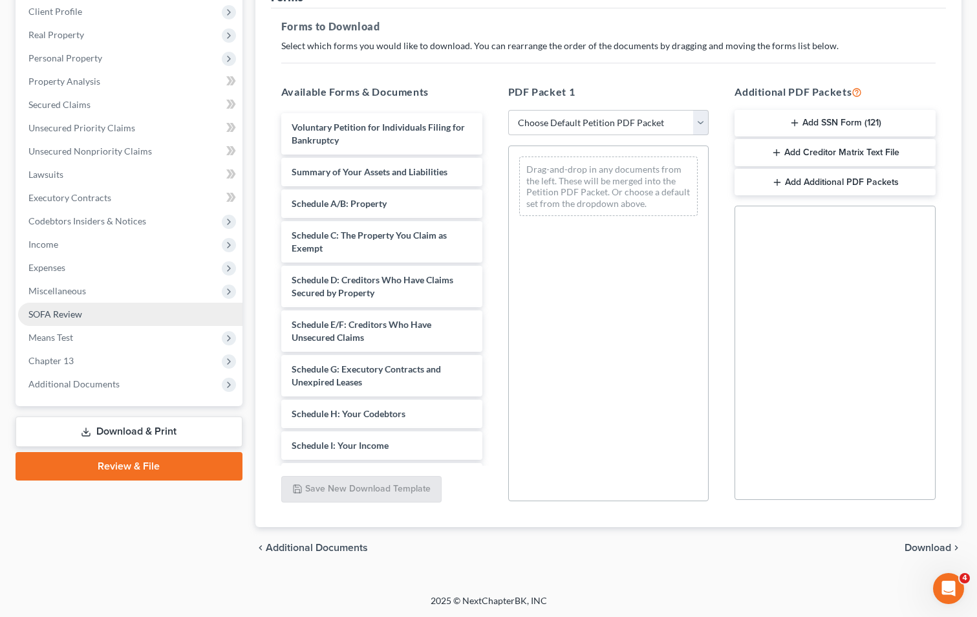
scroll to position [182, 0]
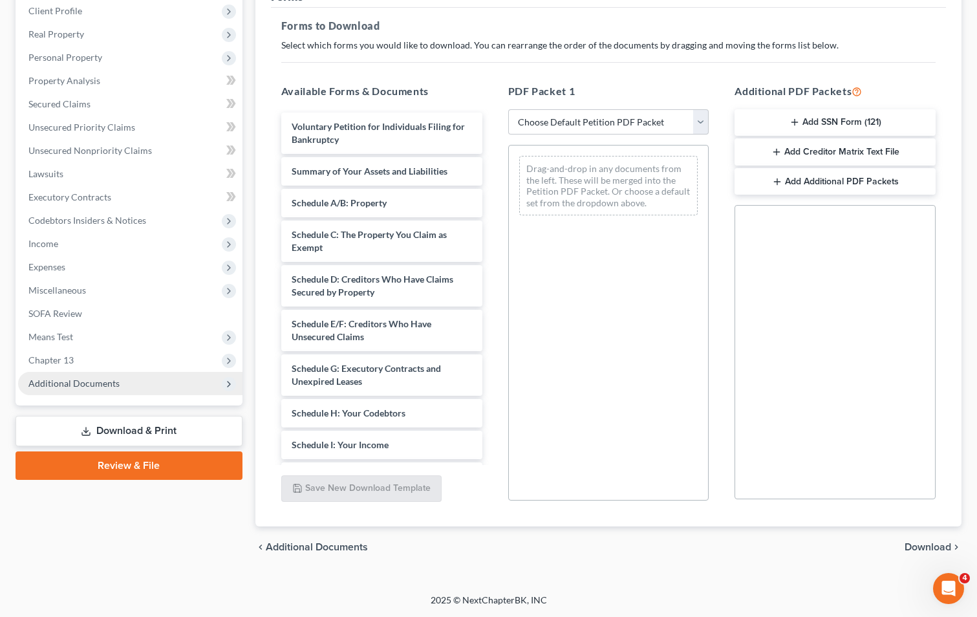
click at [118, 379] on span "Additional Documents" at bounding box center [130, 383] width 224 height 23
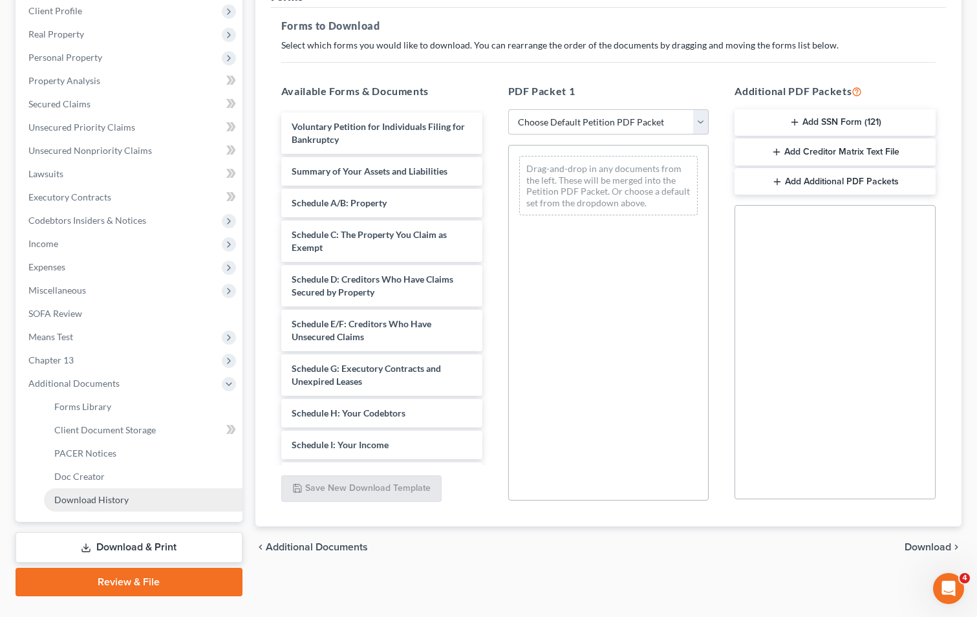
click at [80, 497] on span "Download History" at bounding box center [91, 499] width 74 height 11
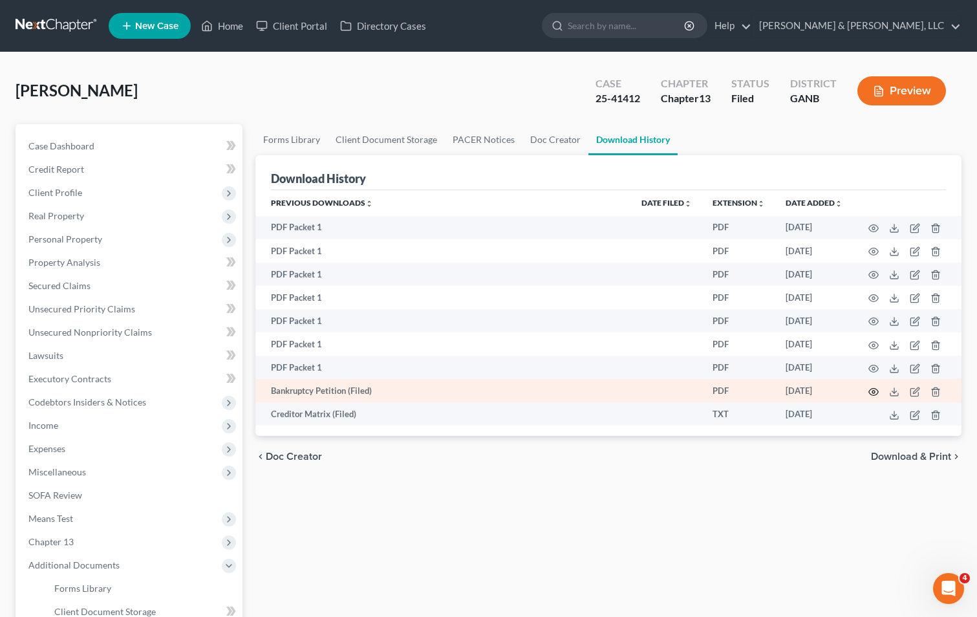
click at [872, 387] on icon "button" at bounding box center [874, 392] width 10 height 10
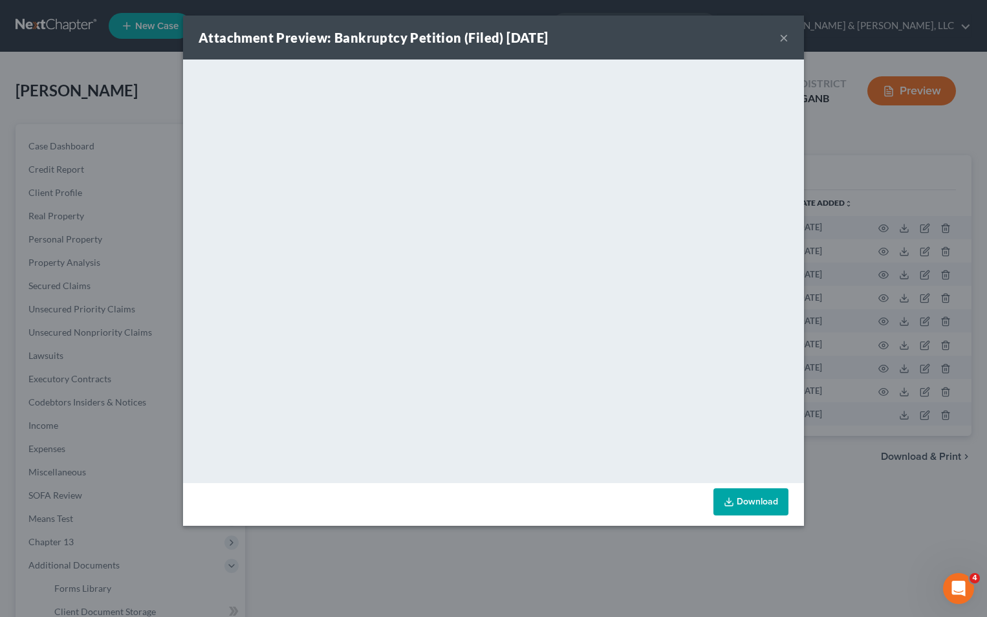
click at [780, 37] on button "×" at bounding box center [783, 38] width 9 height 16
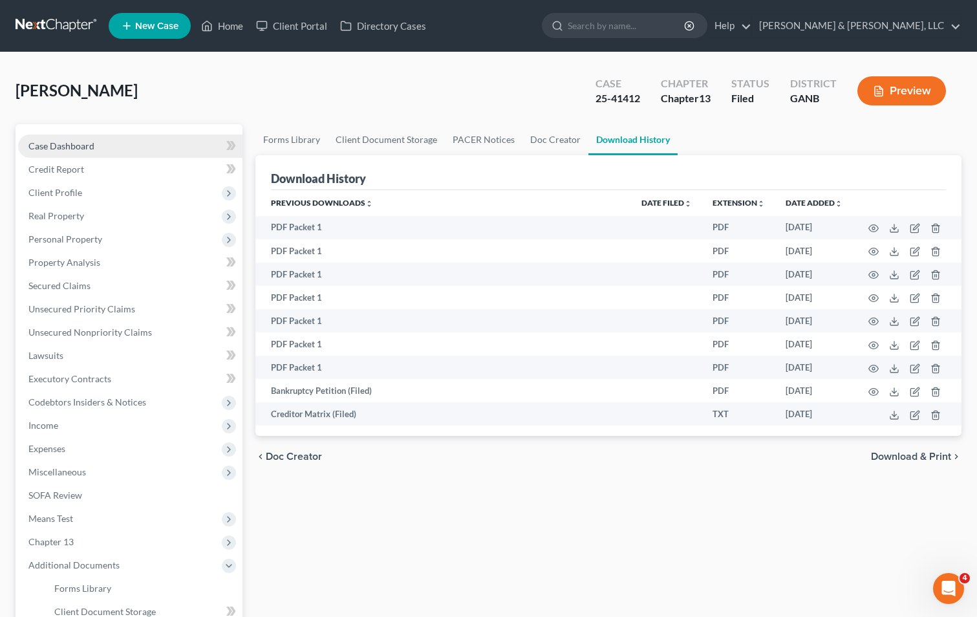
click at [86, 144] on span "Case Dashboard" at bounding box center [61, 145] width 66 height 11
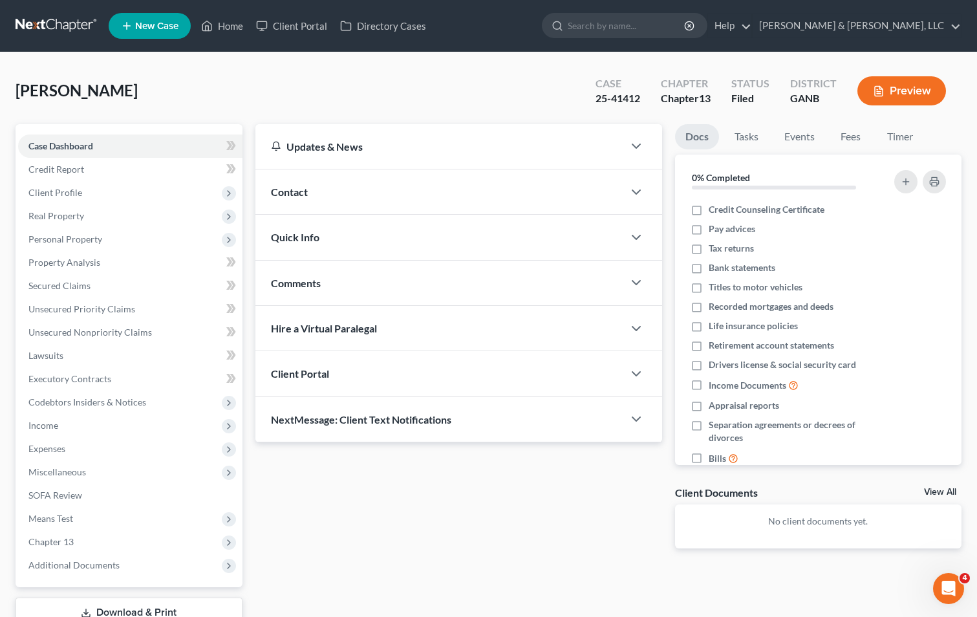
click at [387, 277] on div "Comments" at bounding box center [439, 283] width 368 height 45
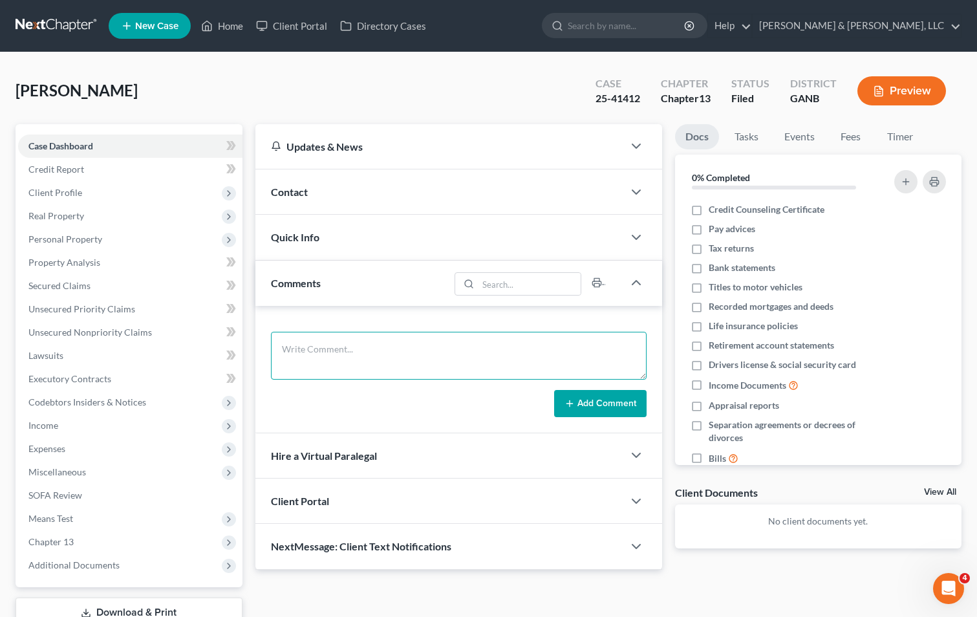
click at [336, 349] on textarea at bounding box center [459, 356] width 376 height 48
paste textarea "92-LO-Ipsum Dolorsi Ametcons ADIP ELITSED: 0 DO 85% Eius 65/TEM $741 Incidid UT…"
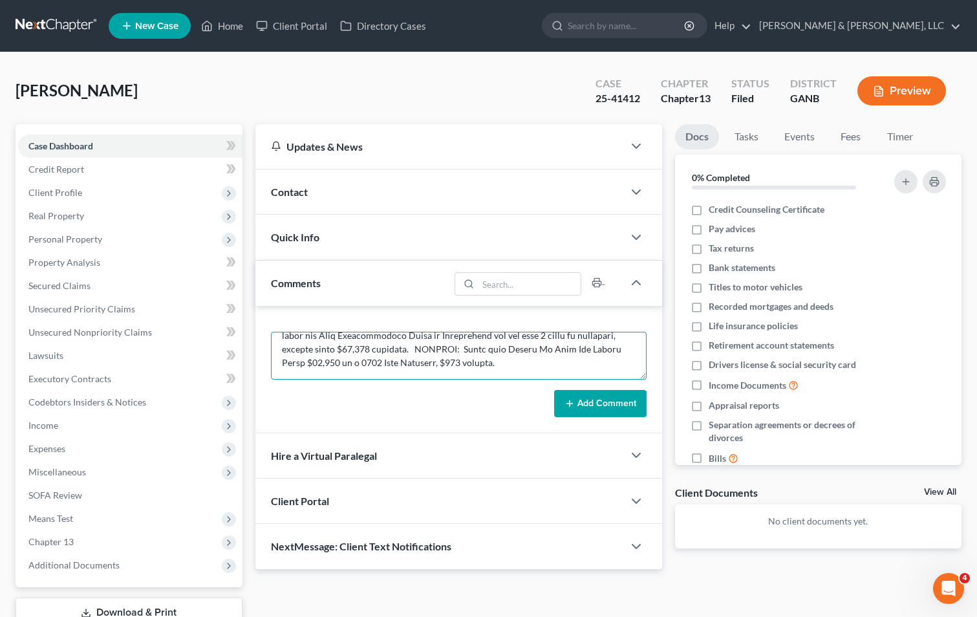
scroll to position [224, 0]
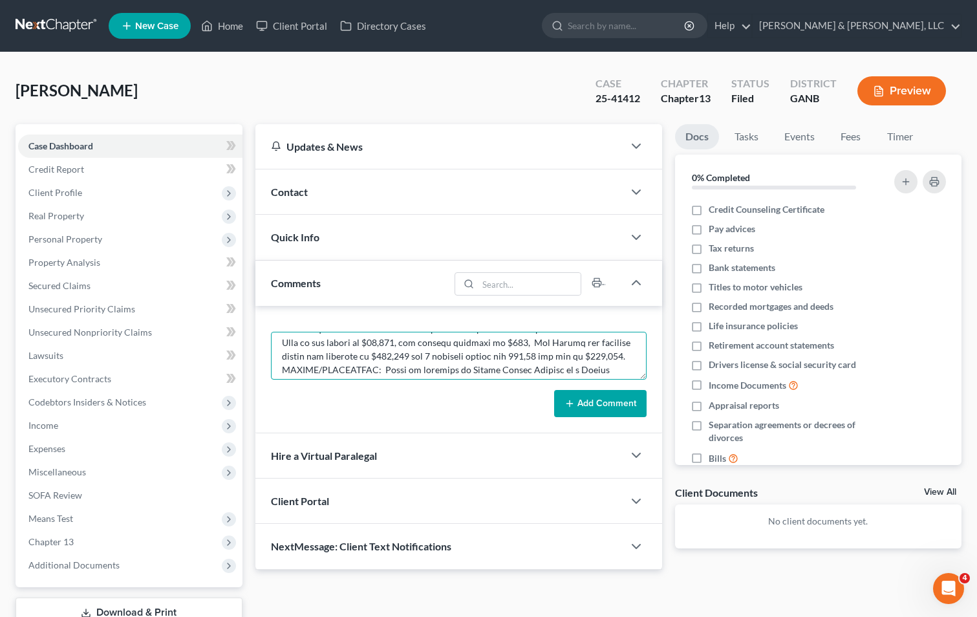
type textarea "92-LO-Ipsum Dolorsi Ametcons ADIP ELITSED: 0 DO 85% Eius 65/TEM $741 Incidid UT…"
click at [459, 420] on div "Add Comment" at bounding box center [458, 369] width 407 height 127
